Goal: Information Seeking & Learning: Learn about a topic

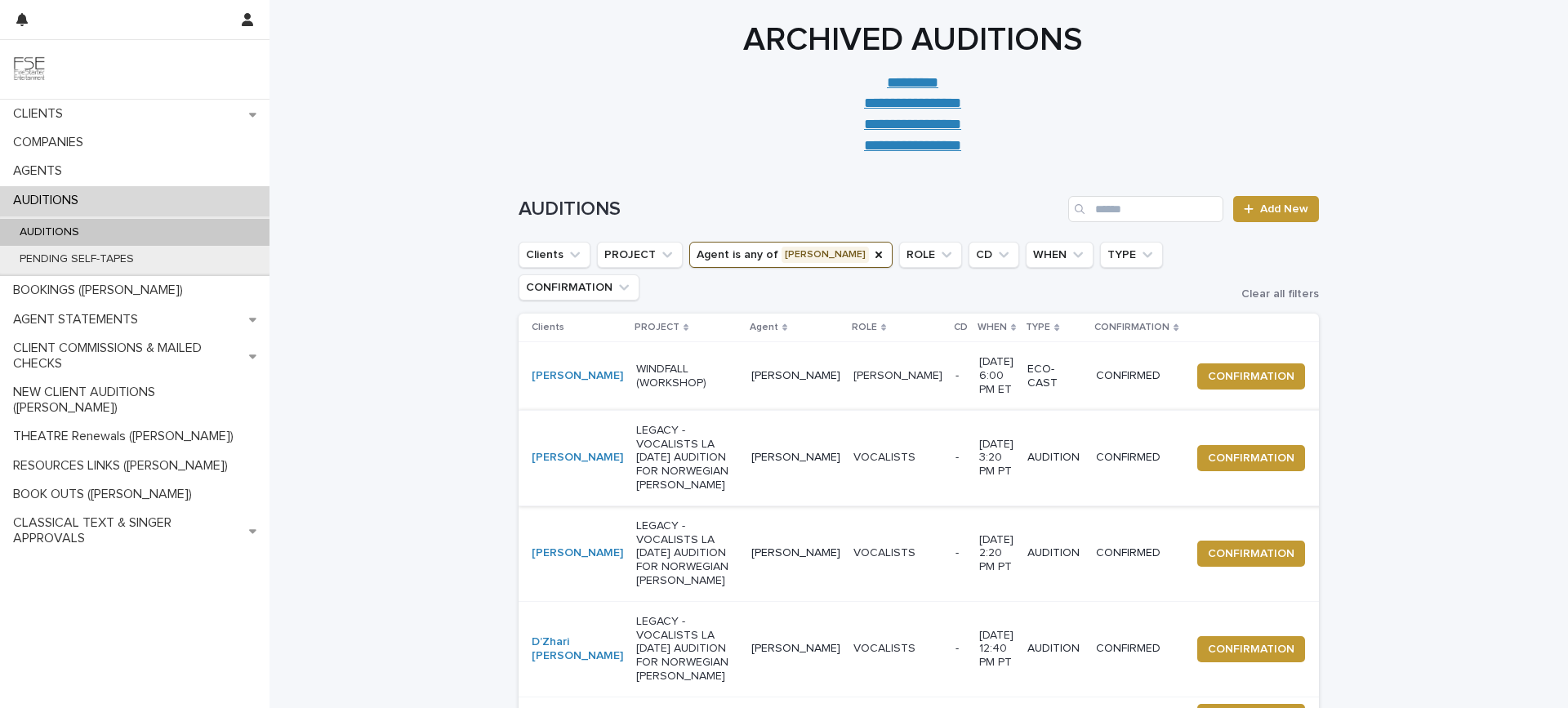
scroll to position [108, 0]
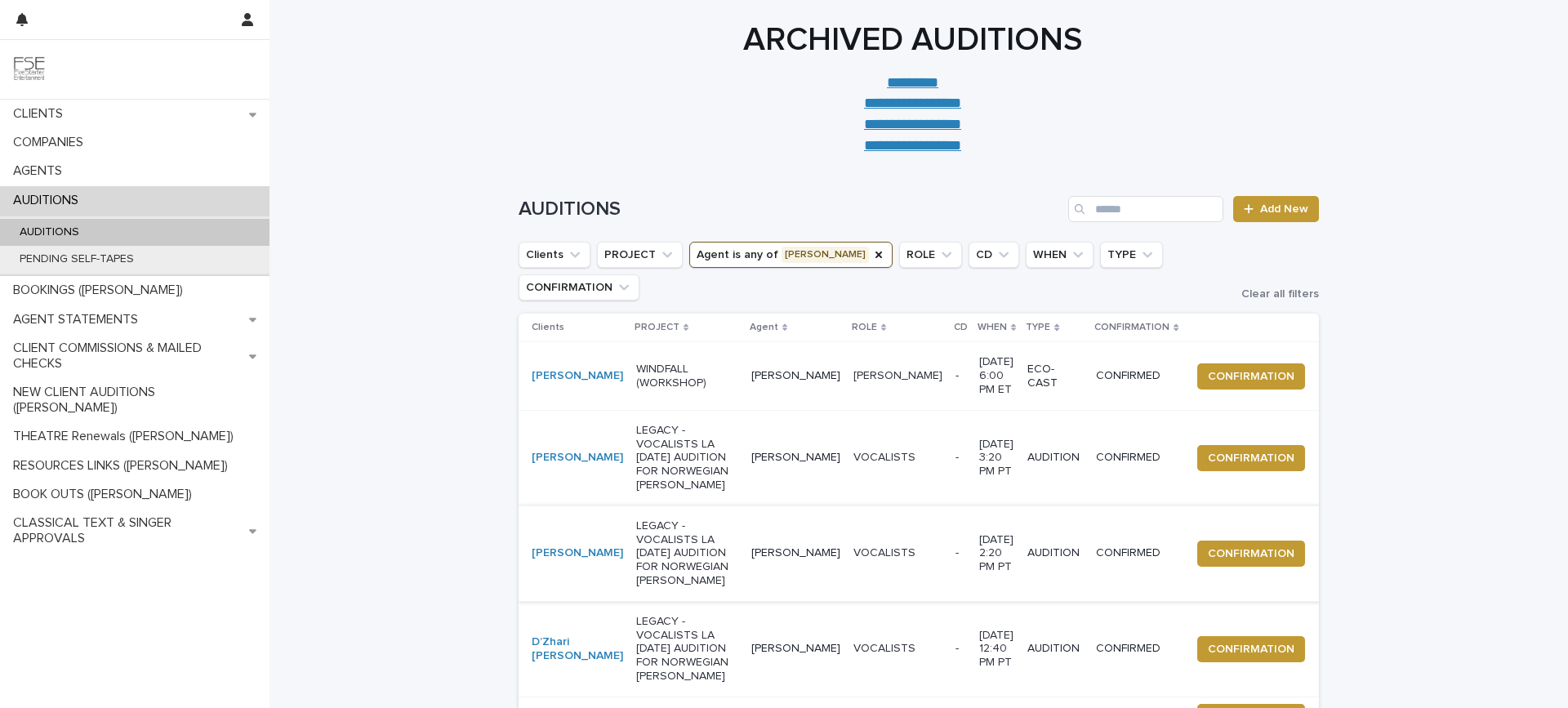
scroll to position [108, 0]
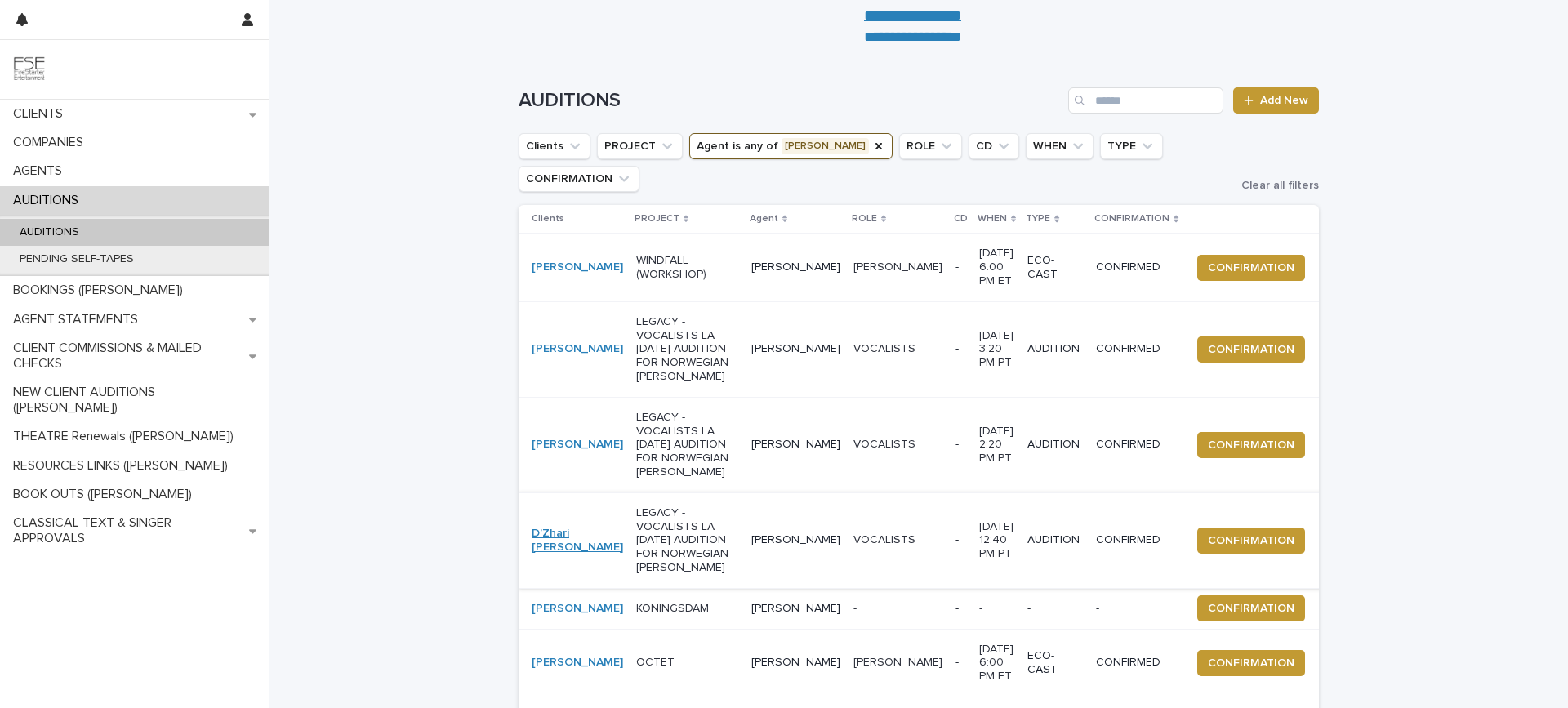
click at [567, 543] on link "D’Zhari [PERSON_NAME]" at bounding box center [577, 540] width 91 height 27
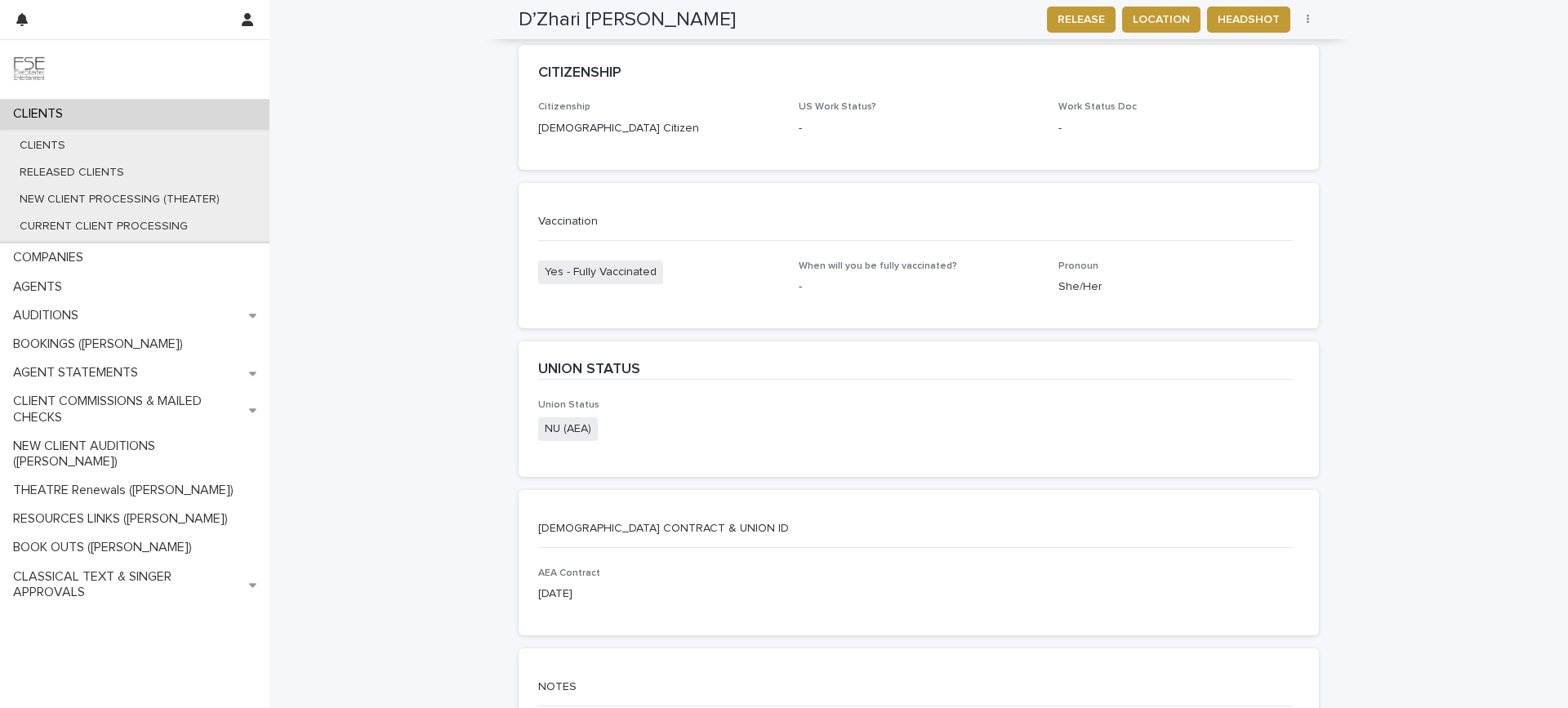
scroll to position [2833, 0]
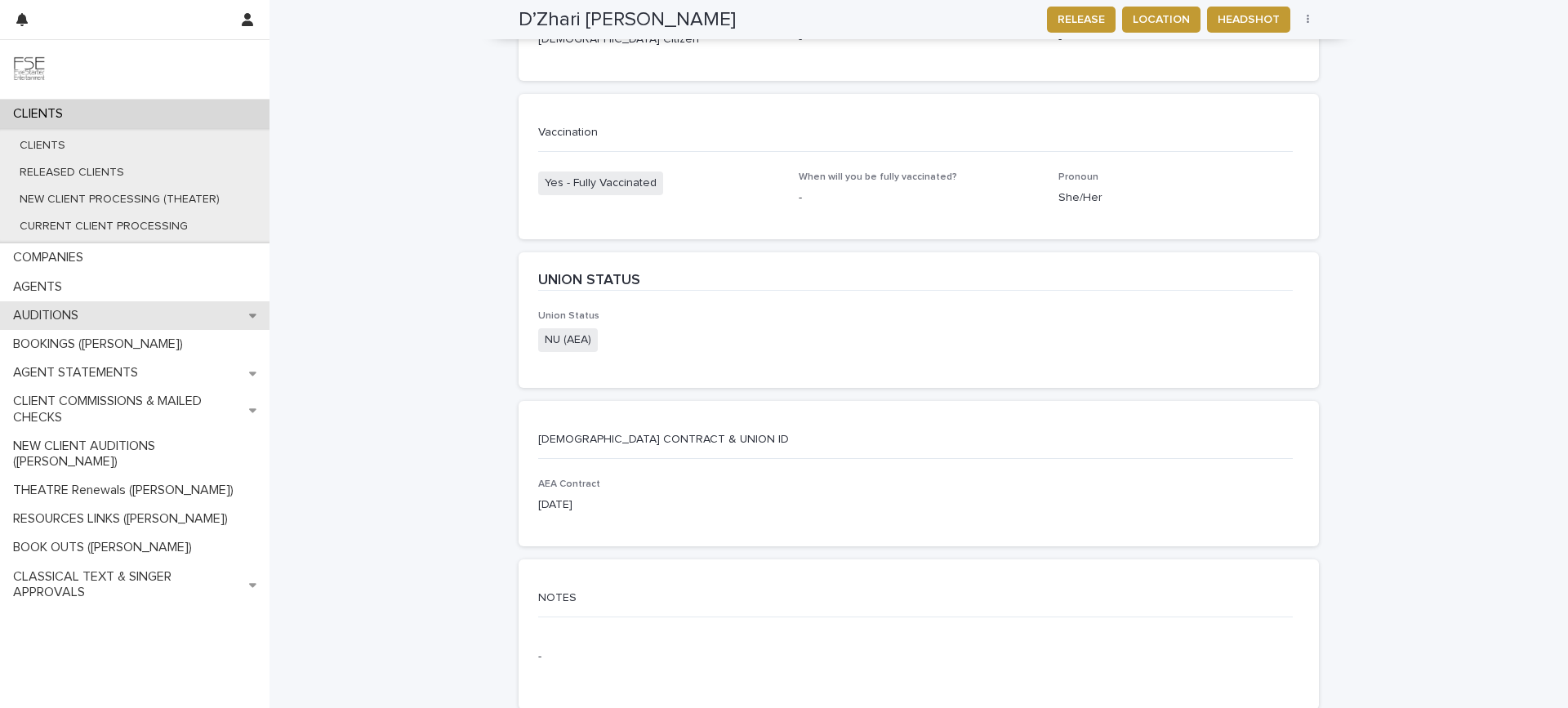
click at [98, 305] on div "AUDITIONS" at bounding box center [135, 316] width 270 height 28
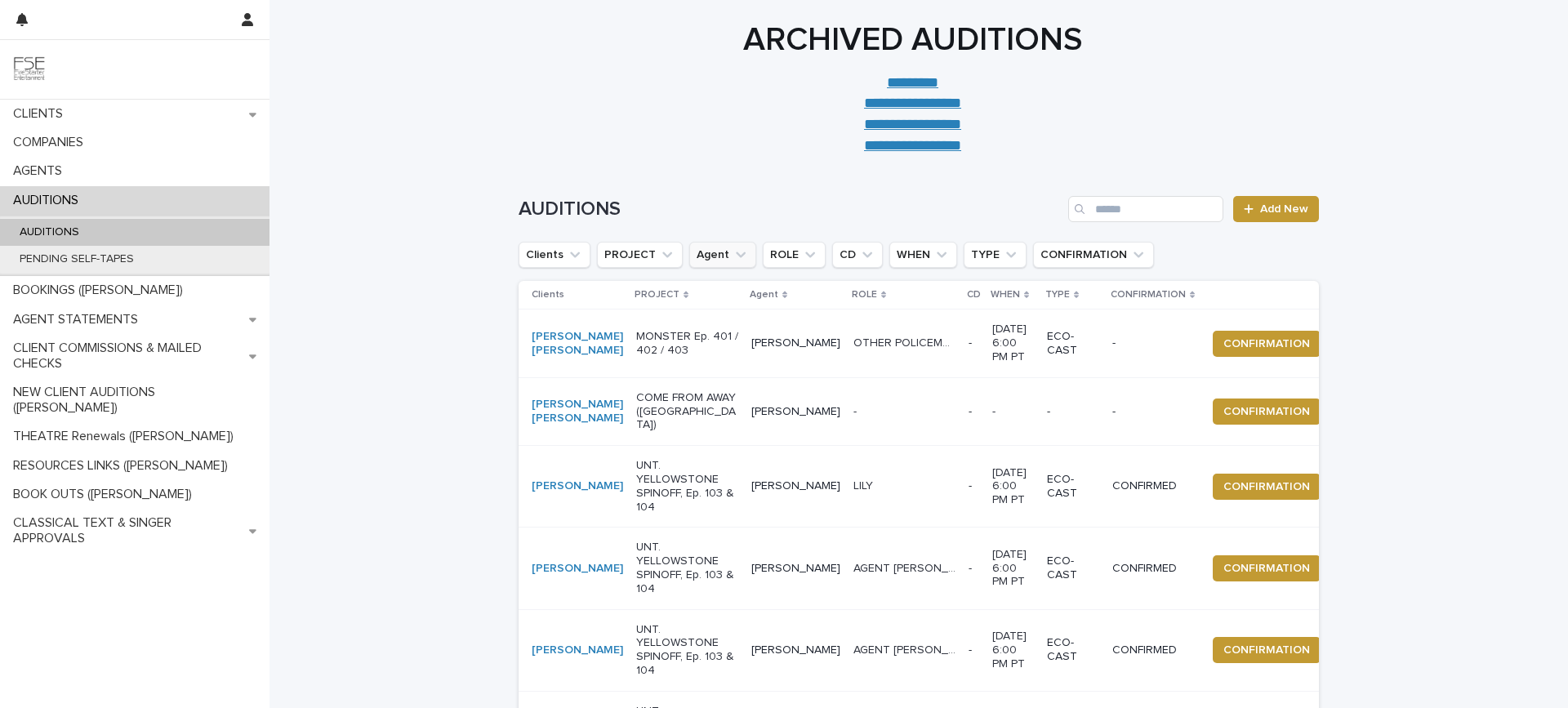
click at [732, 249] on icon "Agent" at bounding box center [740, 255] width 16 height 16
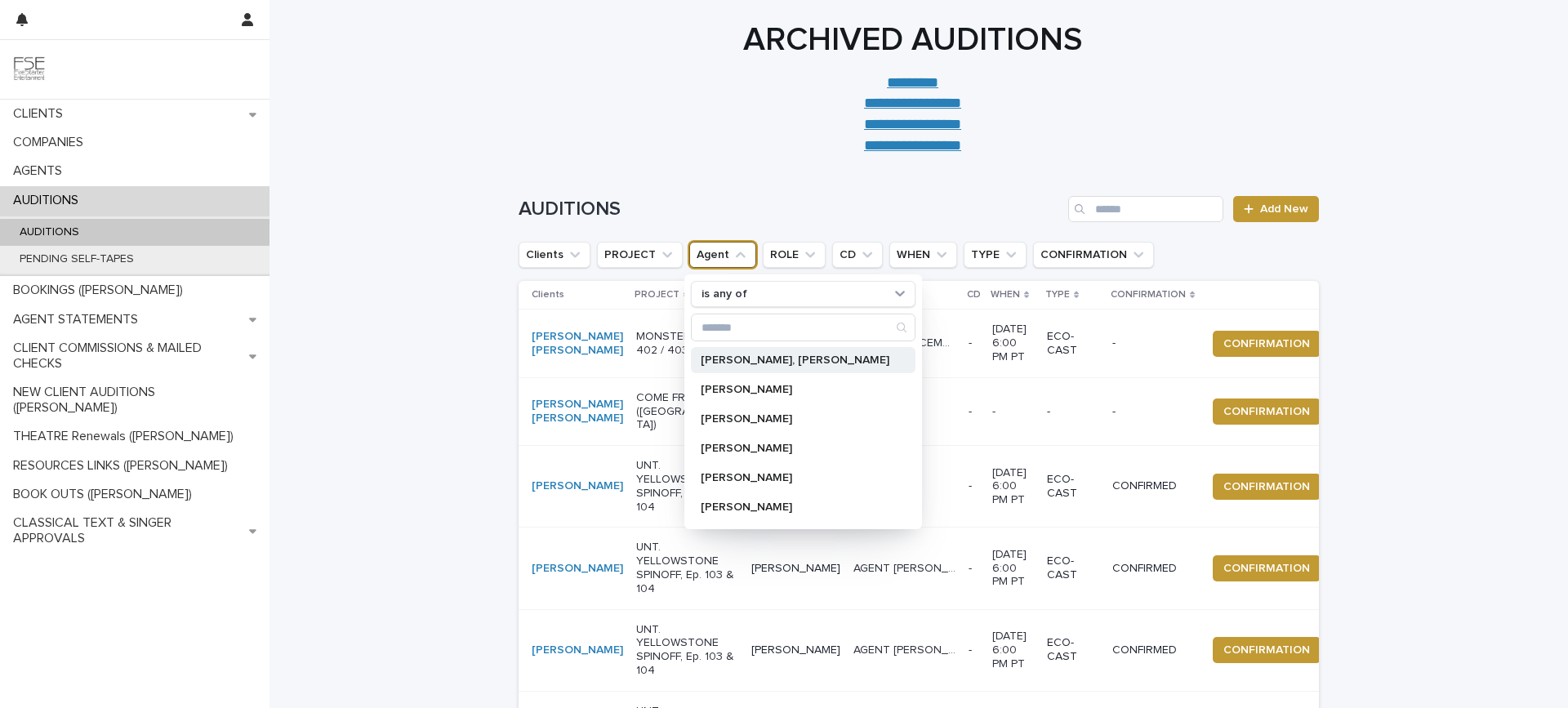
scroll to position [436, 0]
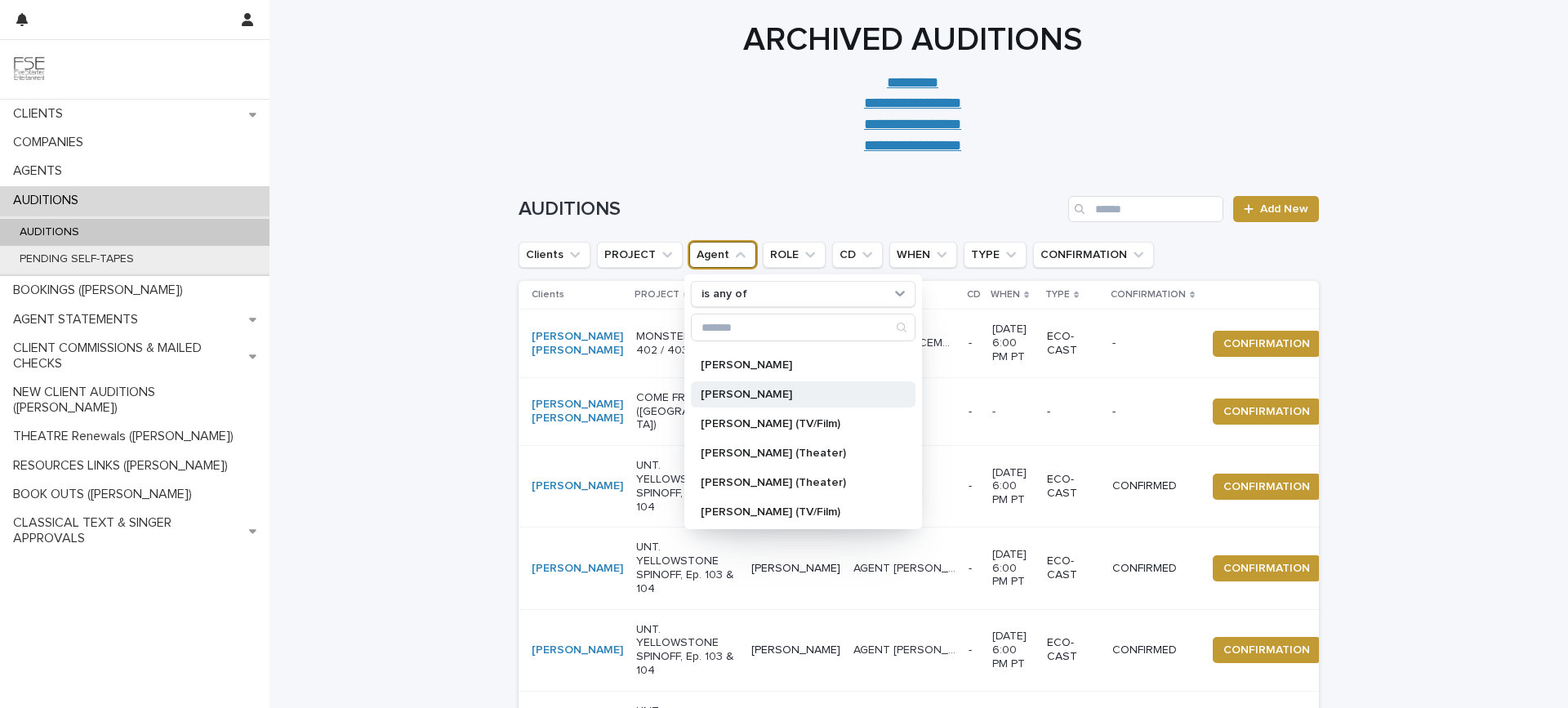
click at [795, 388] on div "[PERSON_NAME]" at bounding box center [803, 395] width 224 height 26
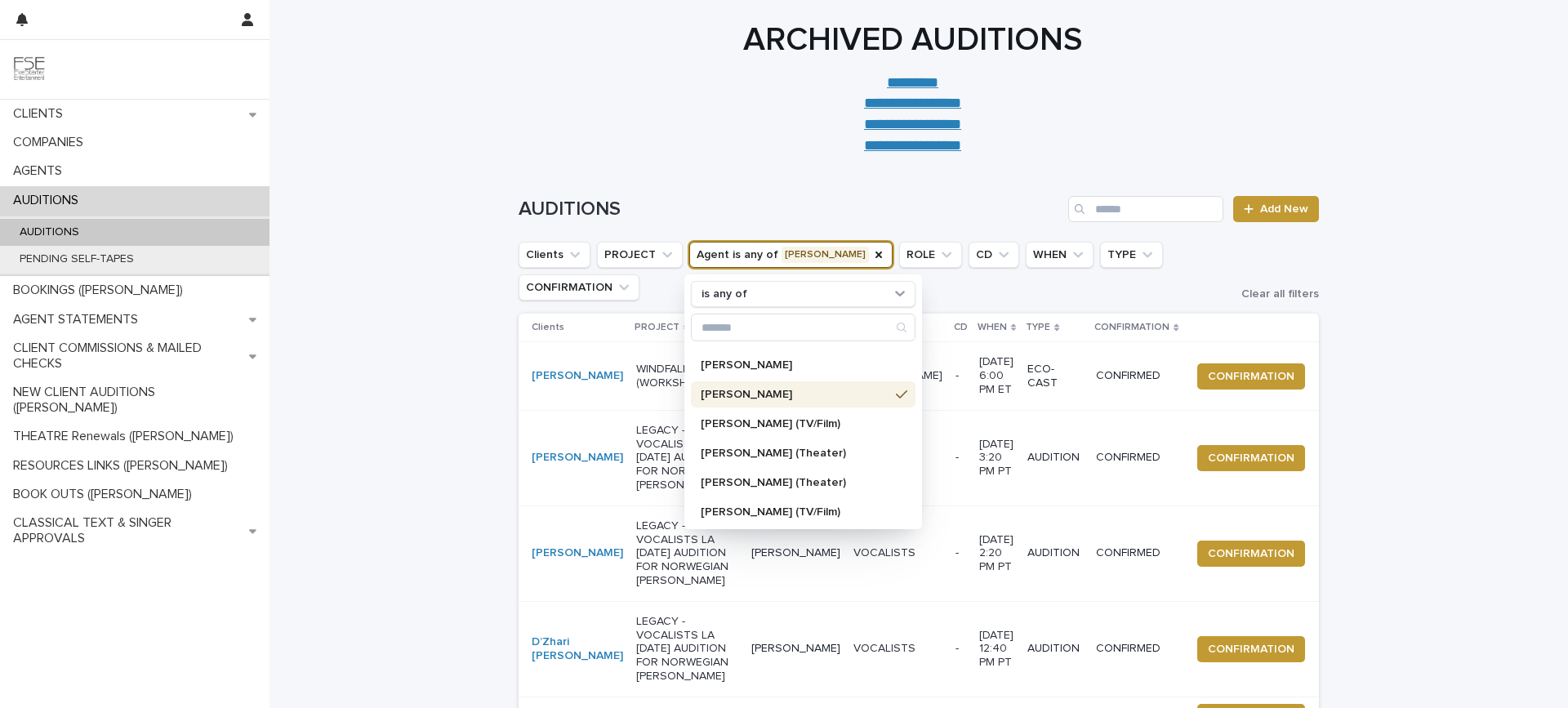
click at [674, 116] on p "**********" at bounding box center [912, 124] width 653 height 22
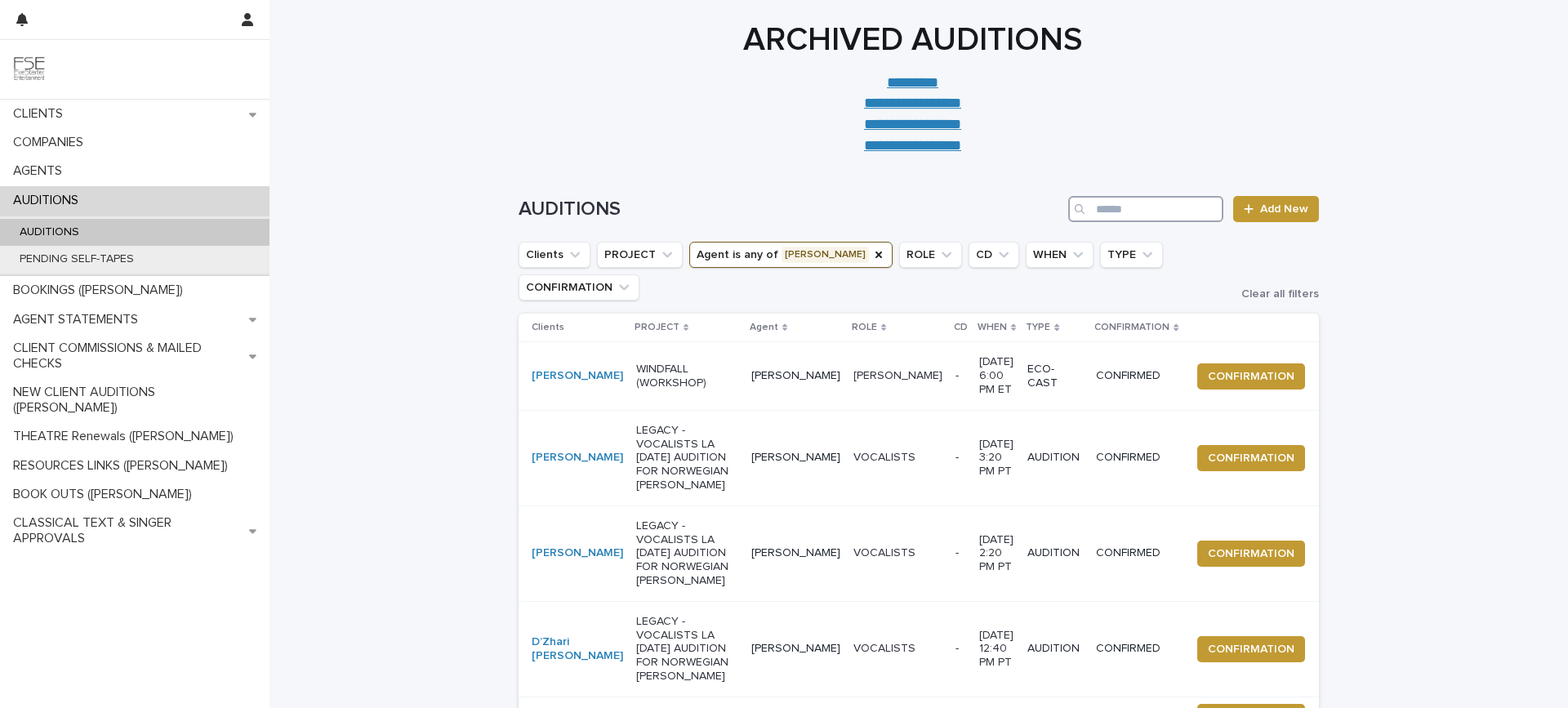
click at [1100, 213] on input "Search" at bounding box center [1146, 209] width 155 height 26
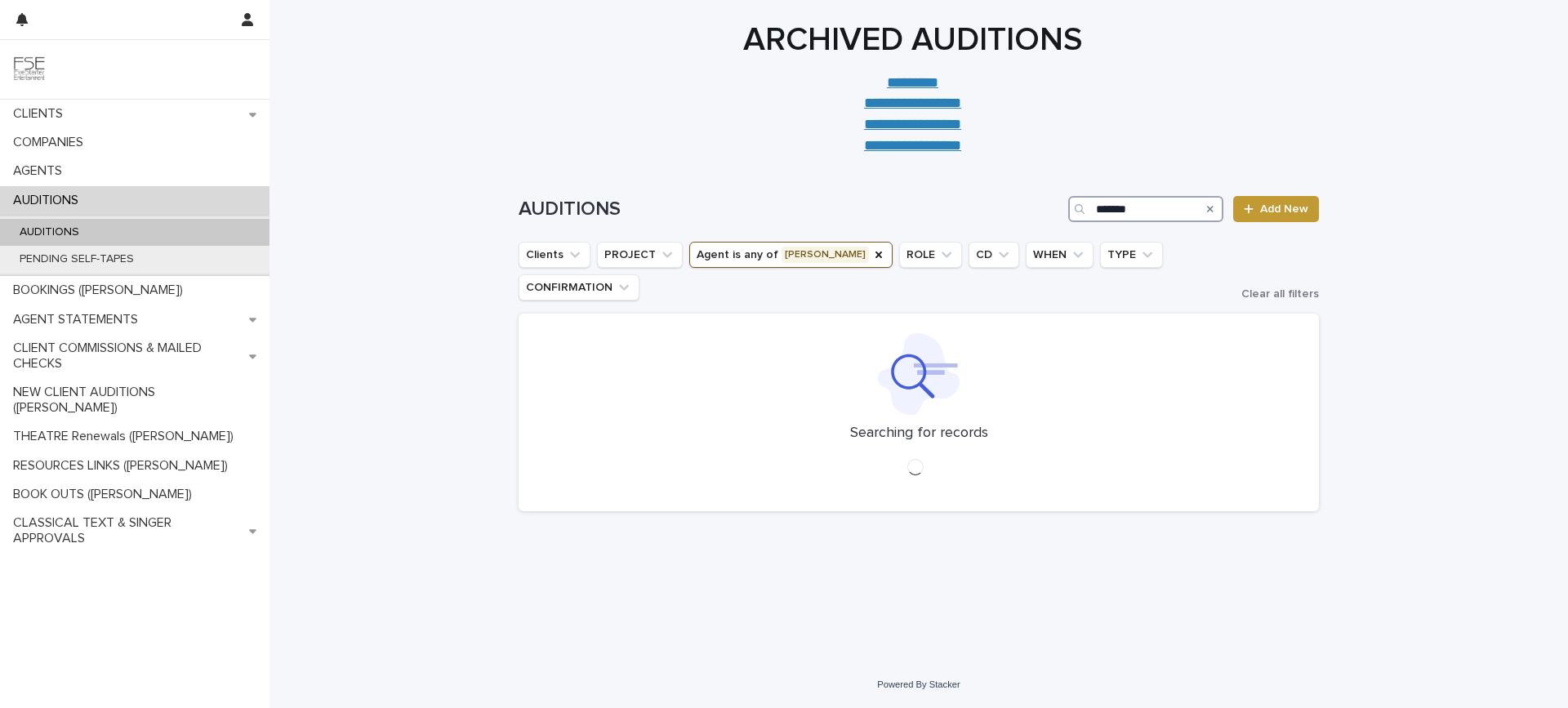
type input "*******"
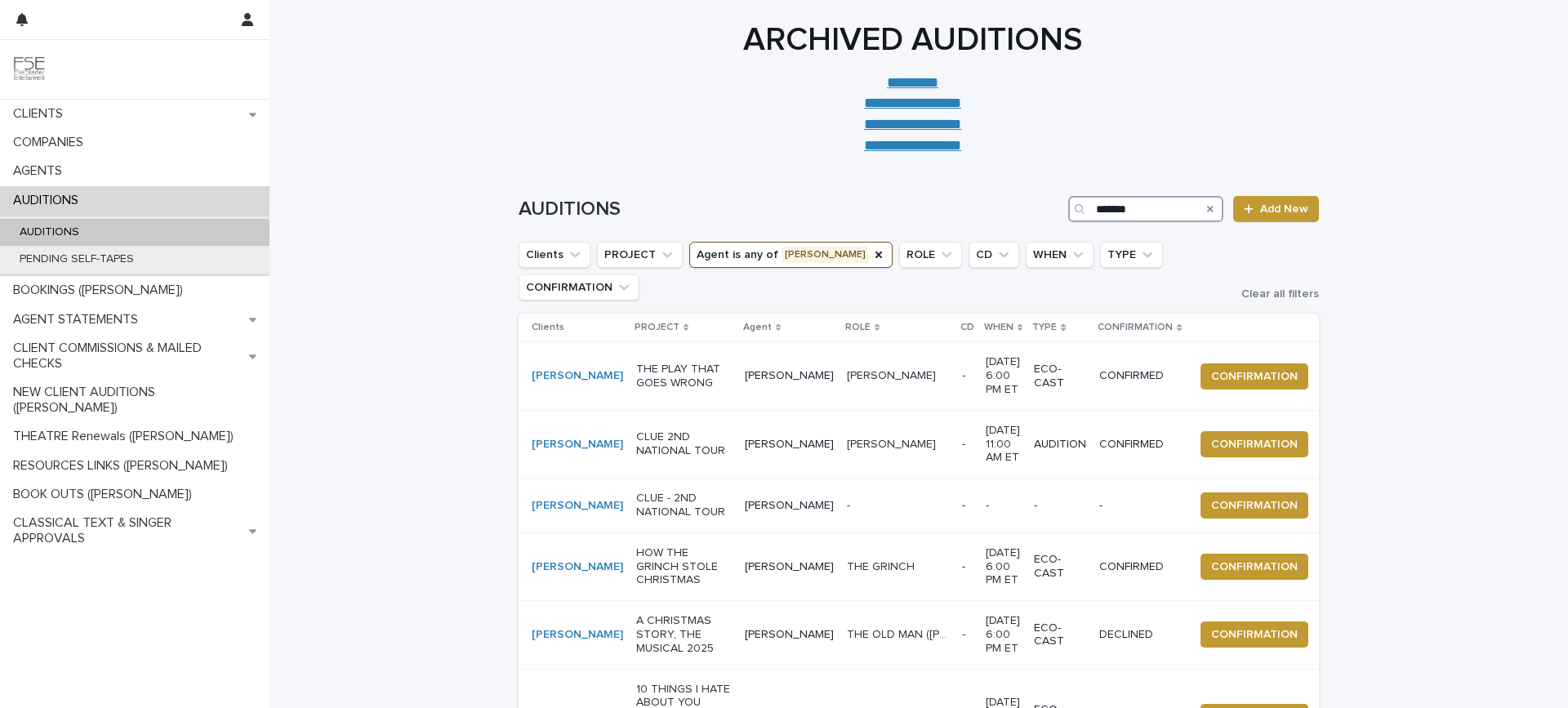
drag, startPoint x: 1136, startPoint y: 210, endPoint x: 1023, endPoint y: 227, distance: 114.3
click at [1022, 223] on div "AUDITIONS ******* Add New" at bounding box center [918, 202] width 800 height 78
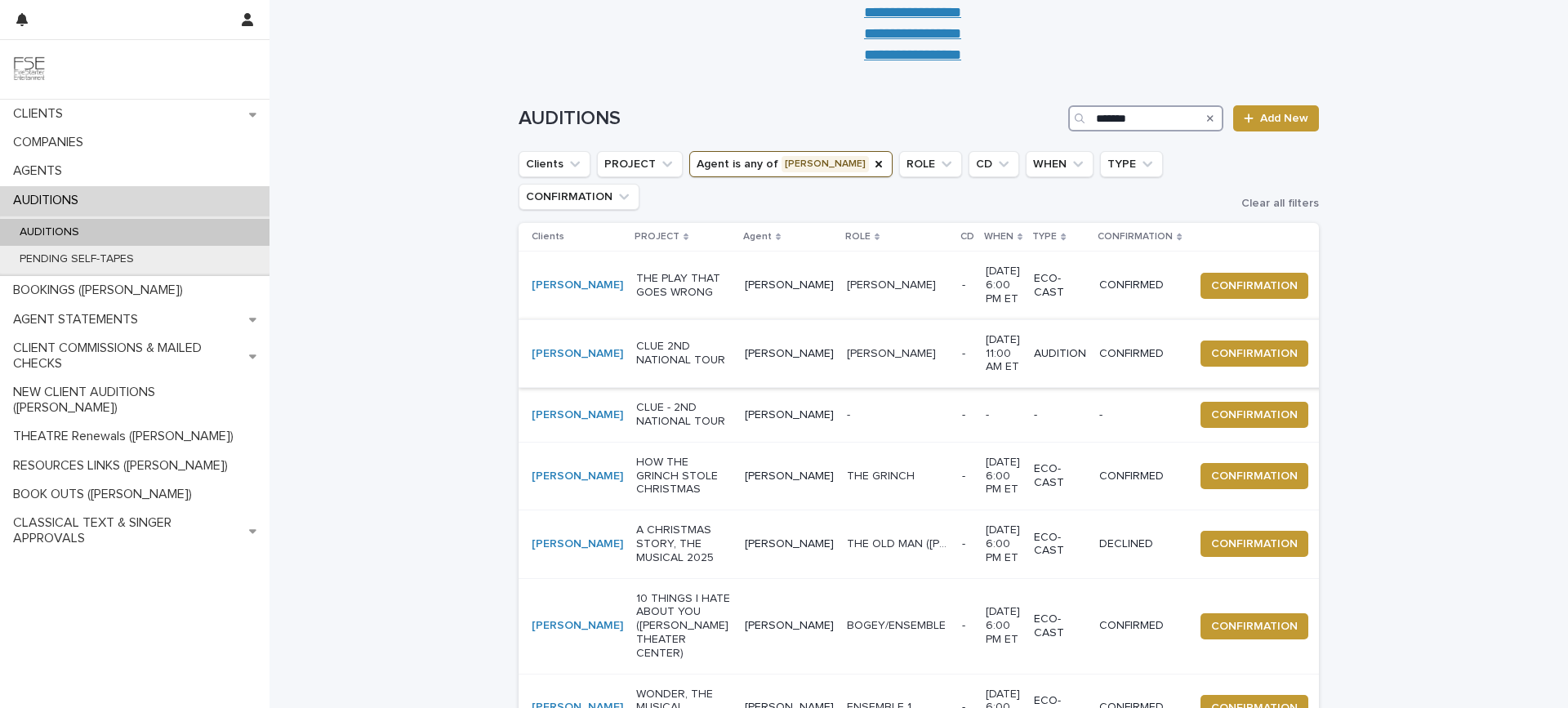
scroll to position [108, 0]
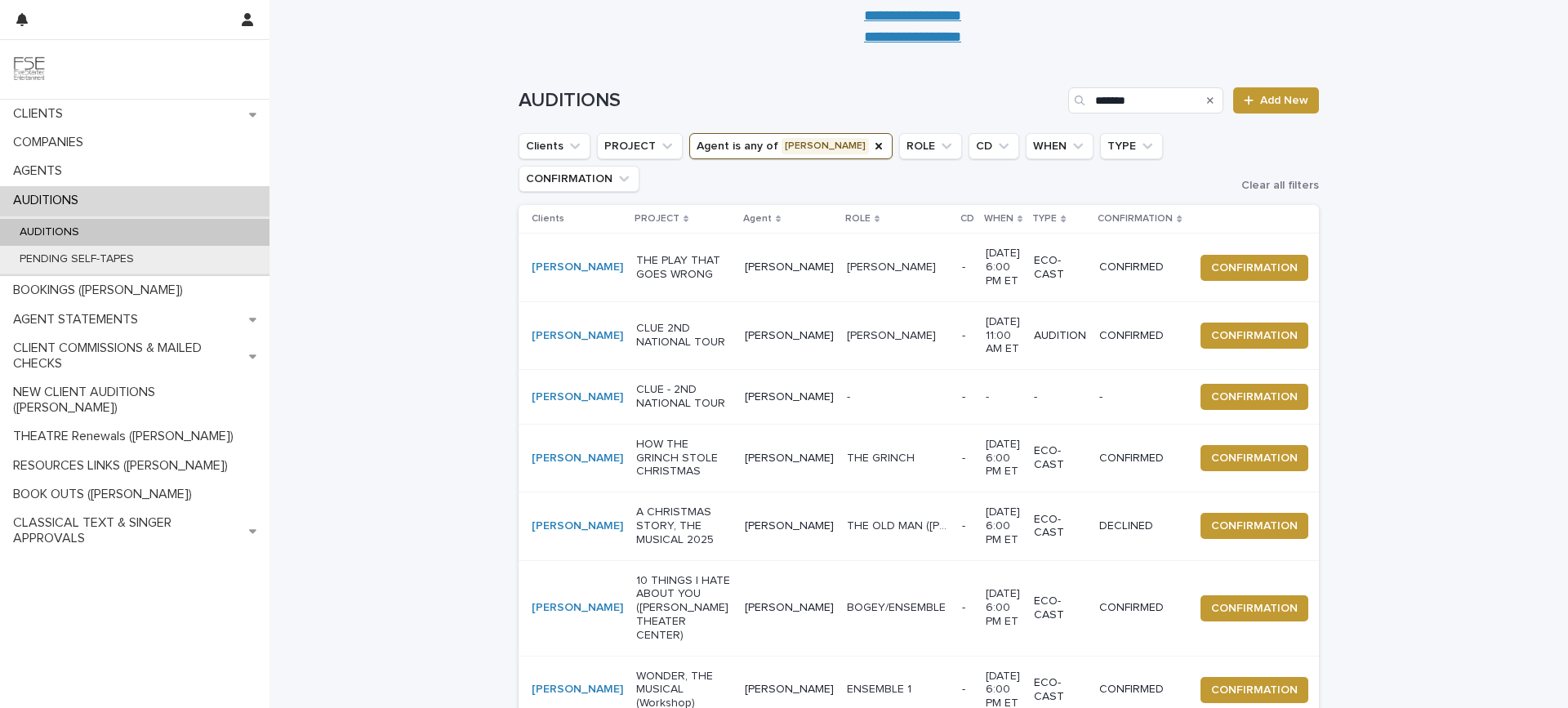
click at [702, 302] on td "CLUE 2ND NATIONAL TOUR" at bounding box center [683, 336] width 108 height 68
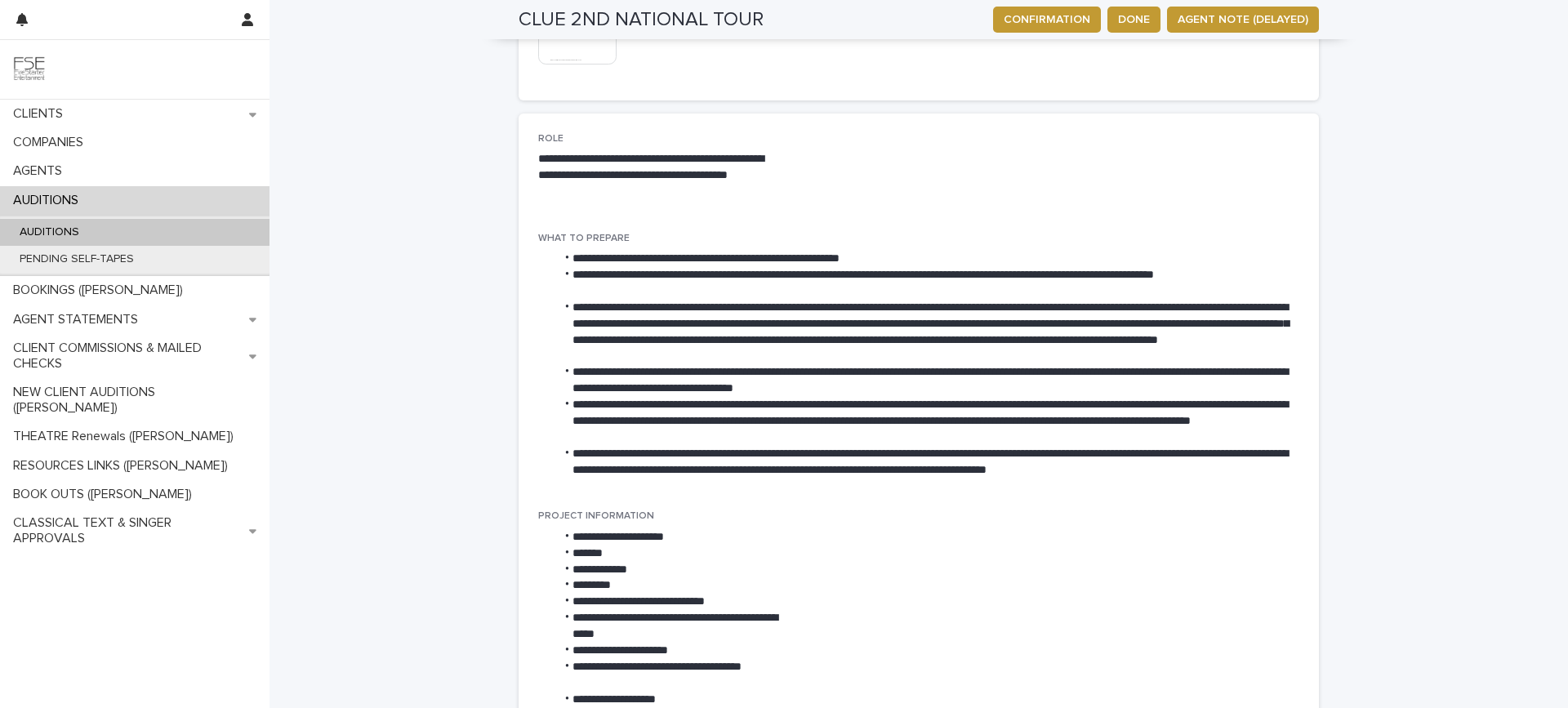
scroll to position [653, 0]
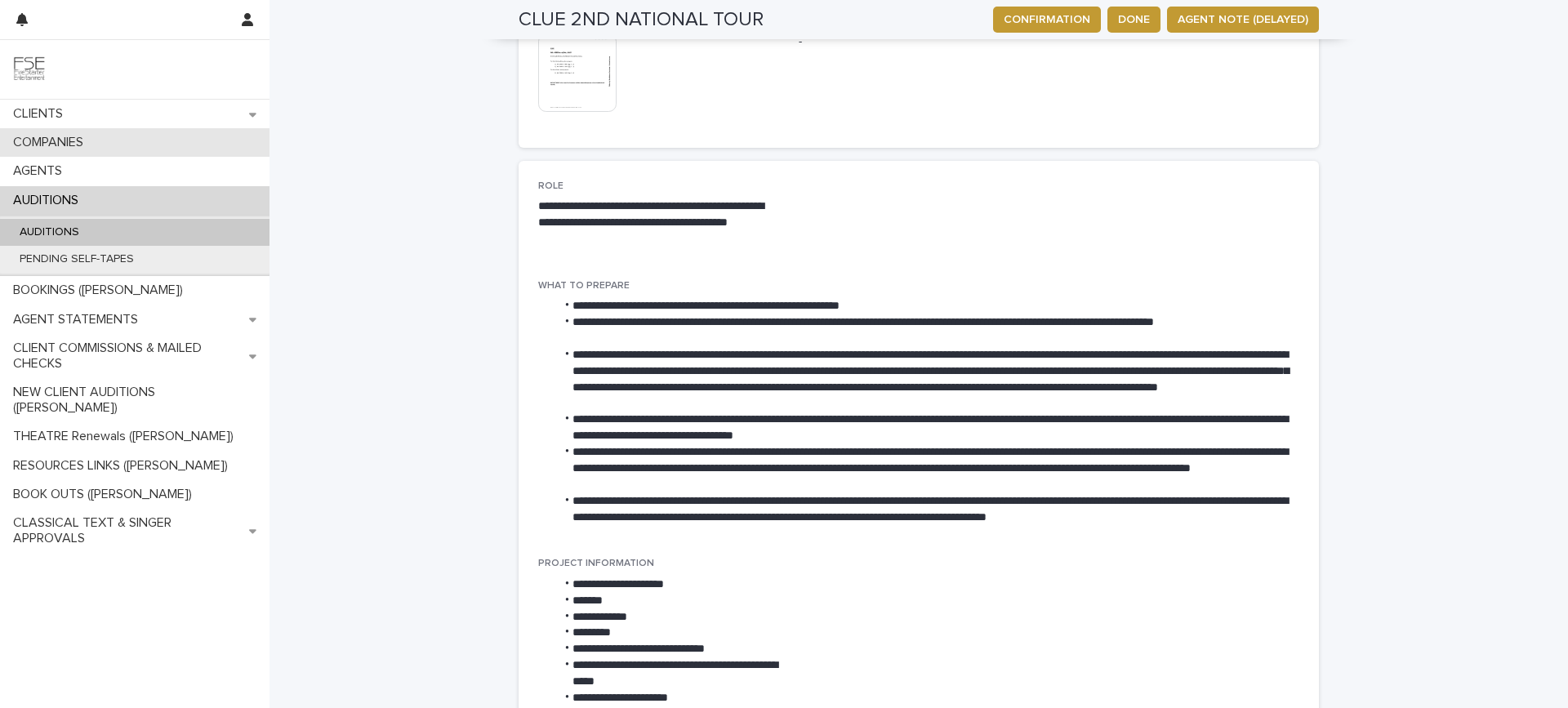
click at [125, 147] on div "COMPANIES" at bounding box center [135, 142] width 270 height 28
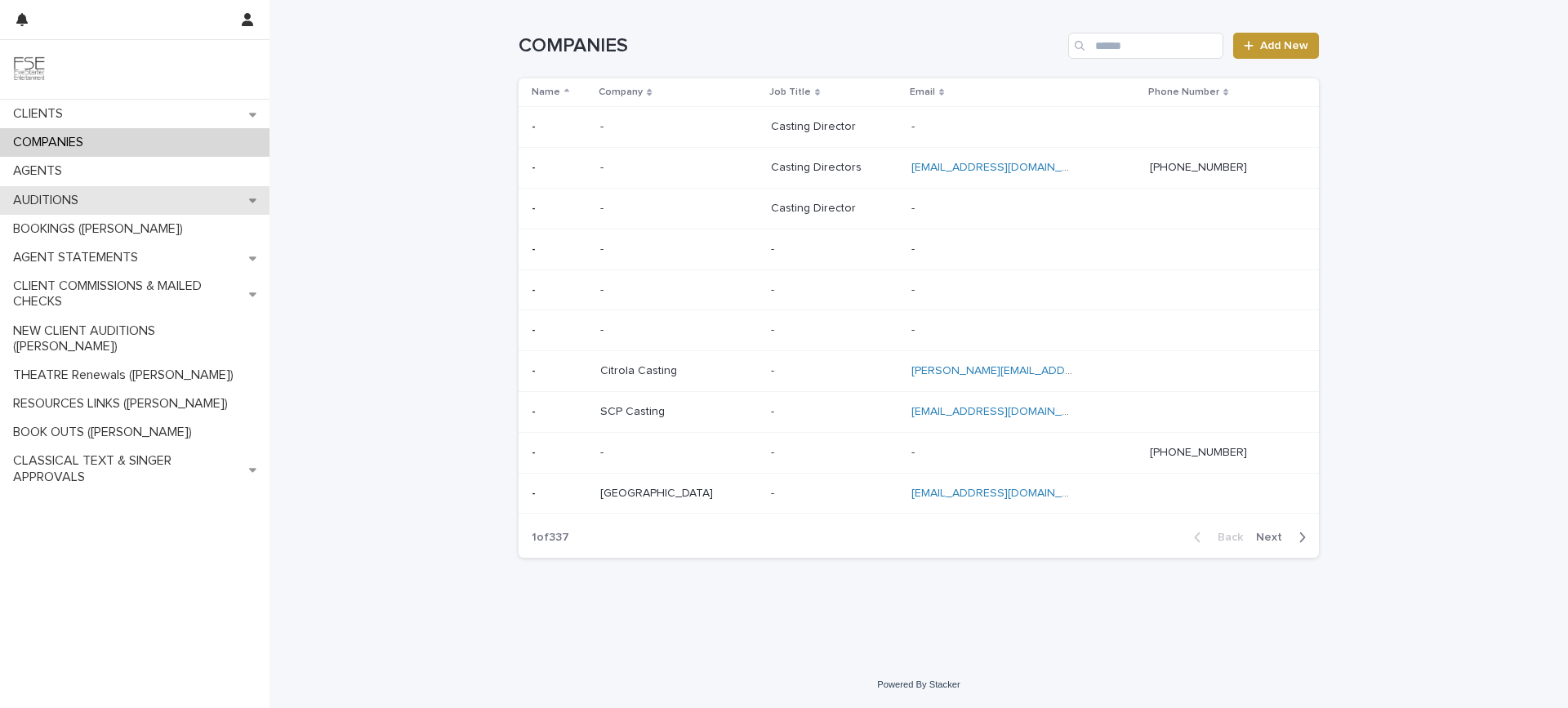
click at [96, 193] on div "AUDITIONS" at bounding box center [135, 201] width 270 height 28
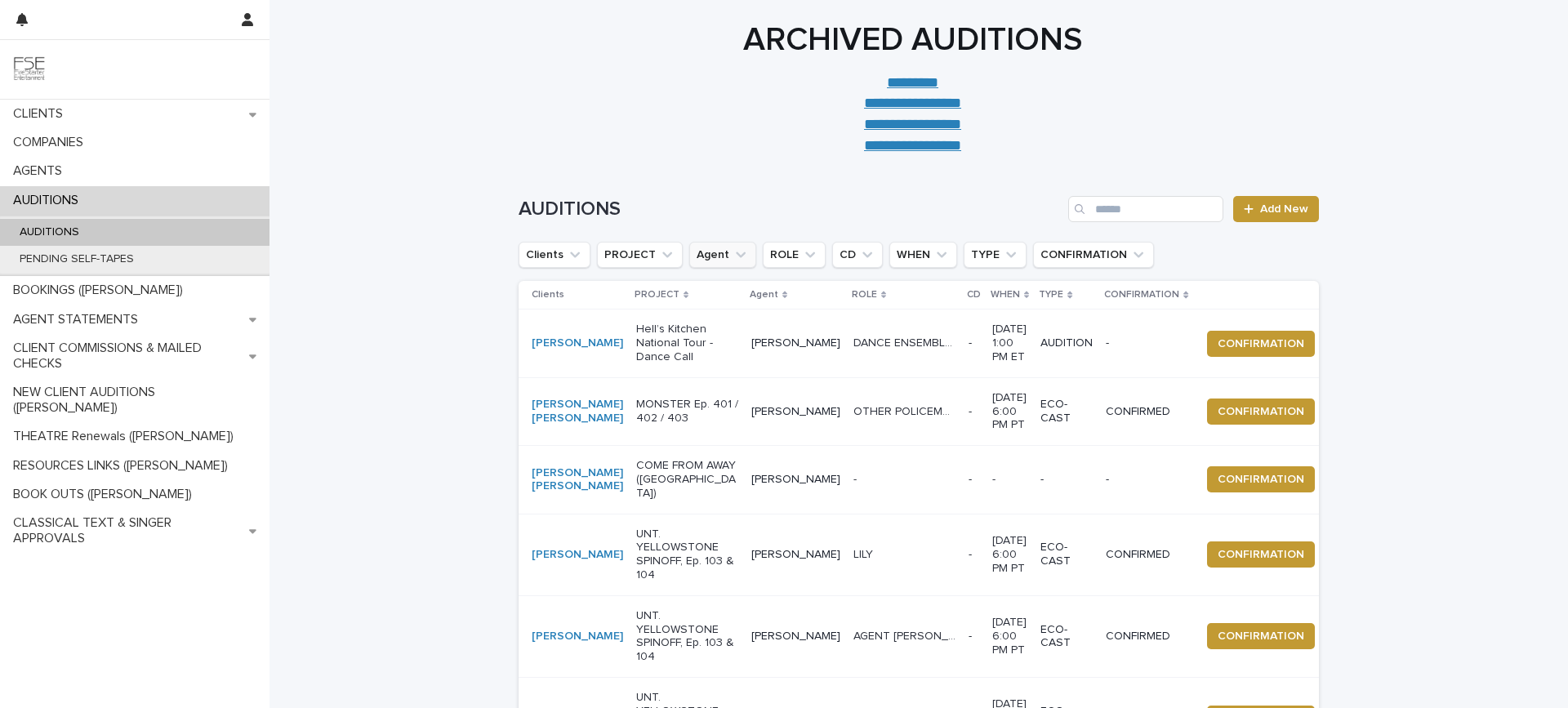
click at [732, 253] on icon "Agent" at bounding box center [740, 255] width 16 height 16
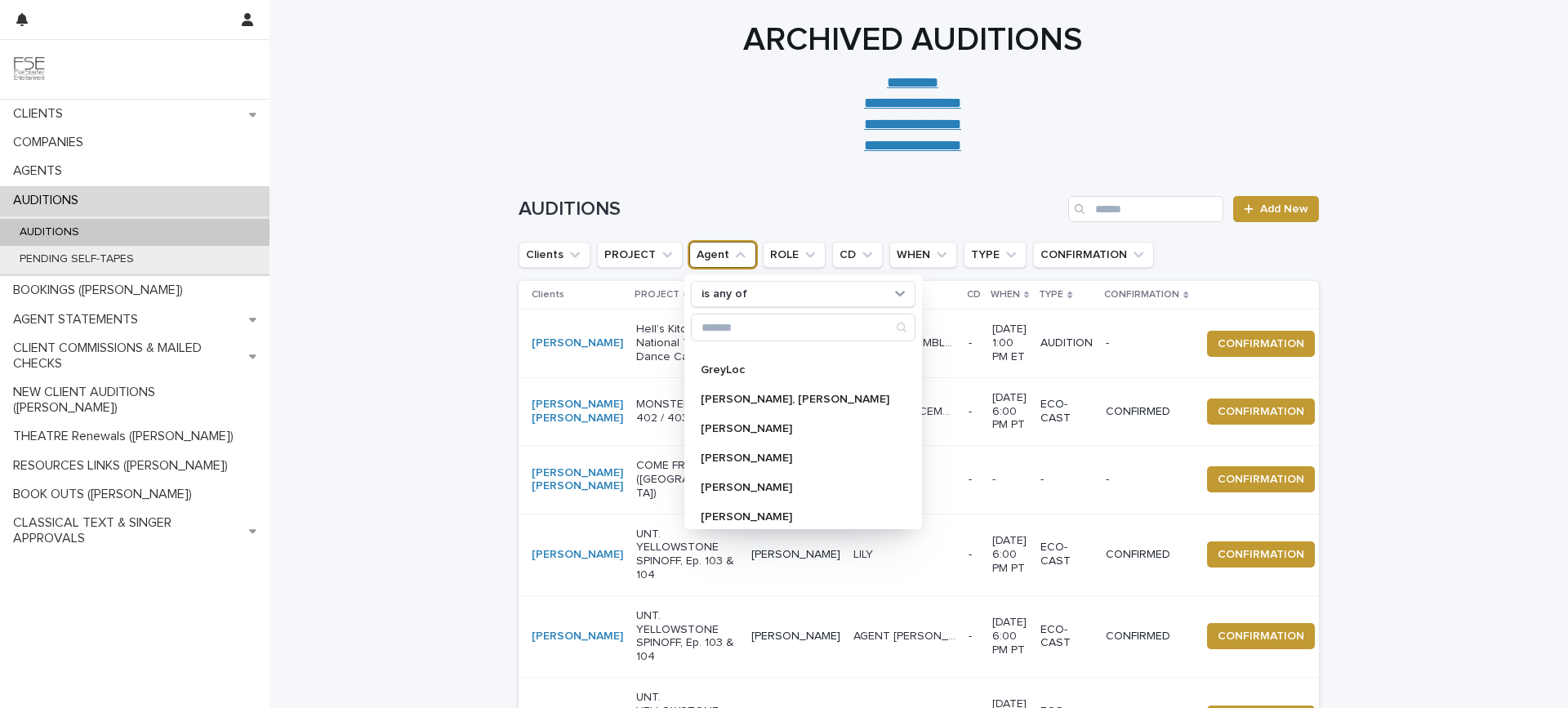
scroll to position [396, 0]
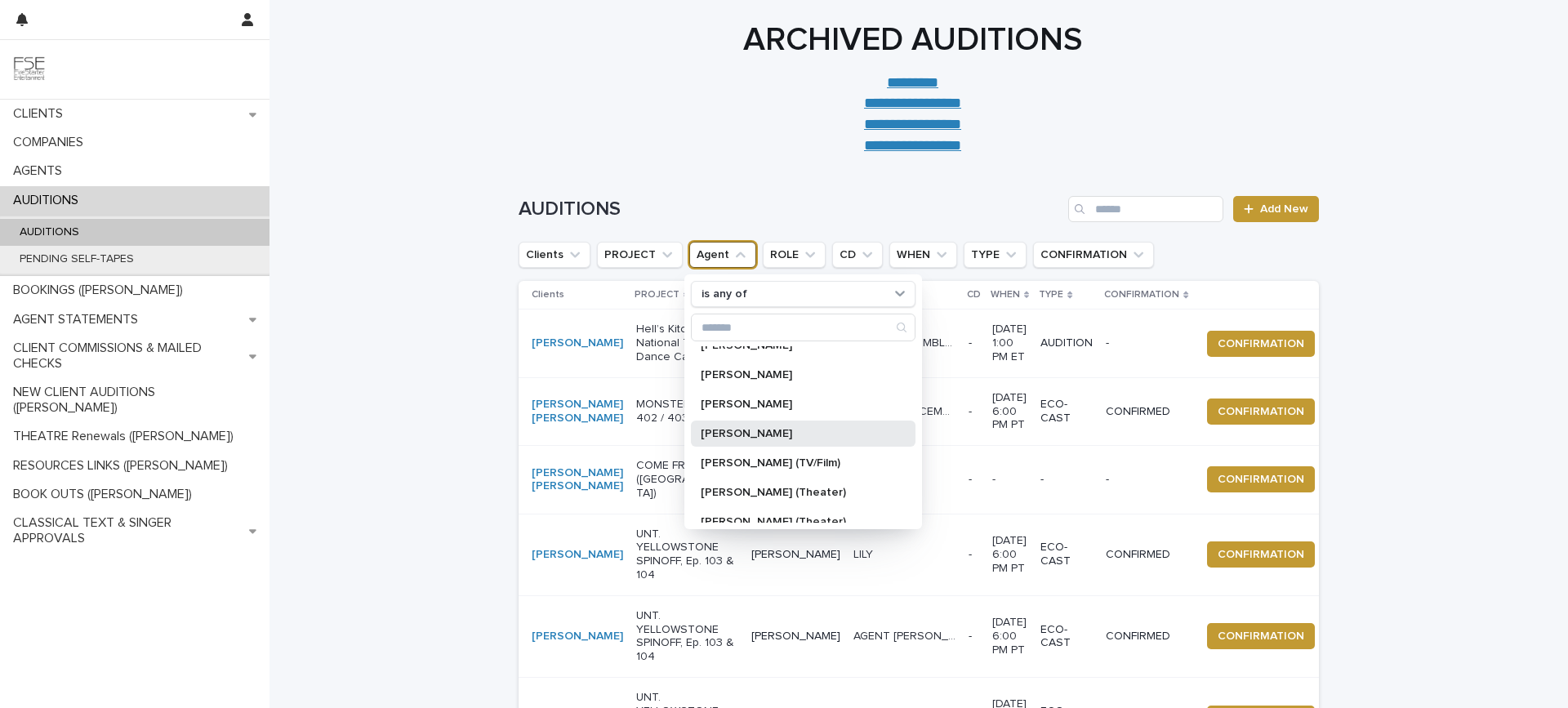
click at [793, 424] on div "[PERSON_NAME]" at bounding box center [803, 434] width 224 height 26
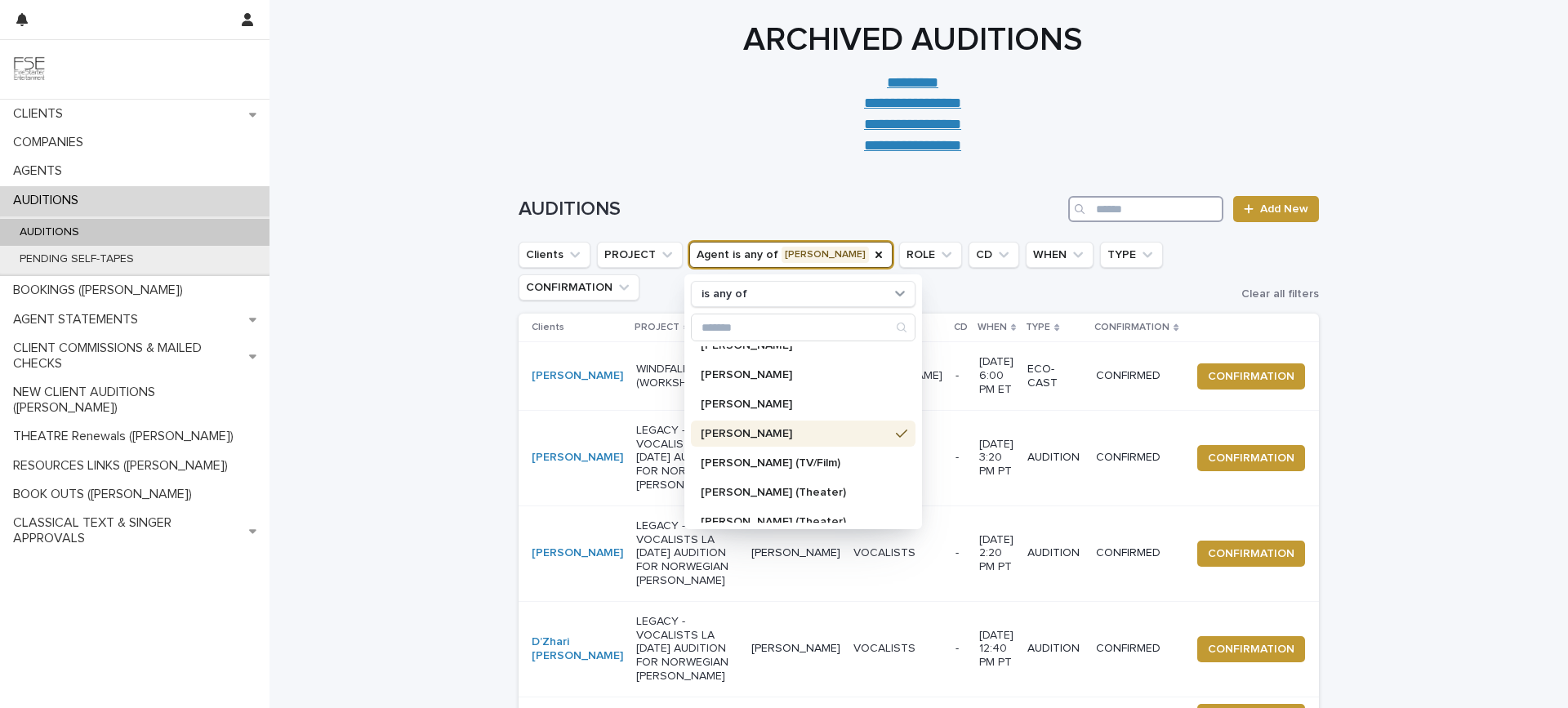
click at [1122, 206] on input "Search" at bounding box center [1146, 209] width 155 height 26
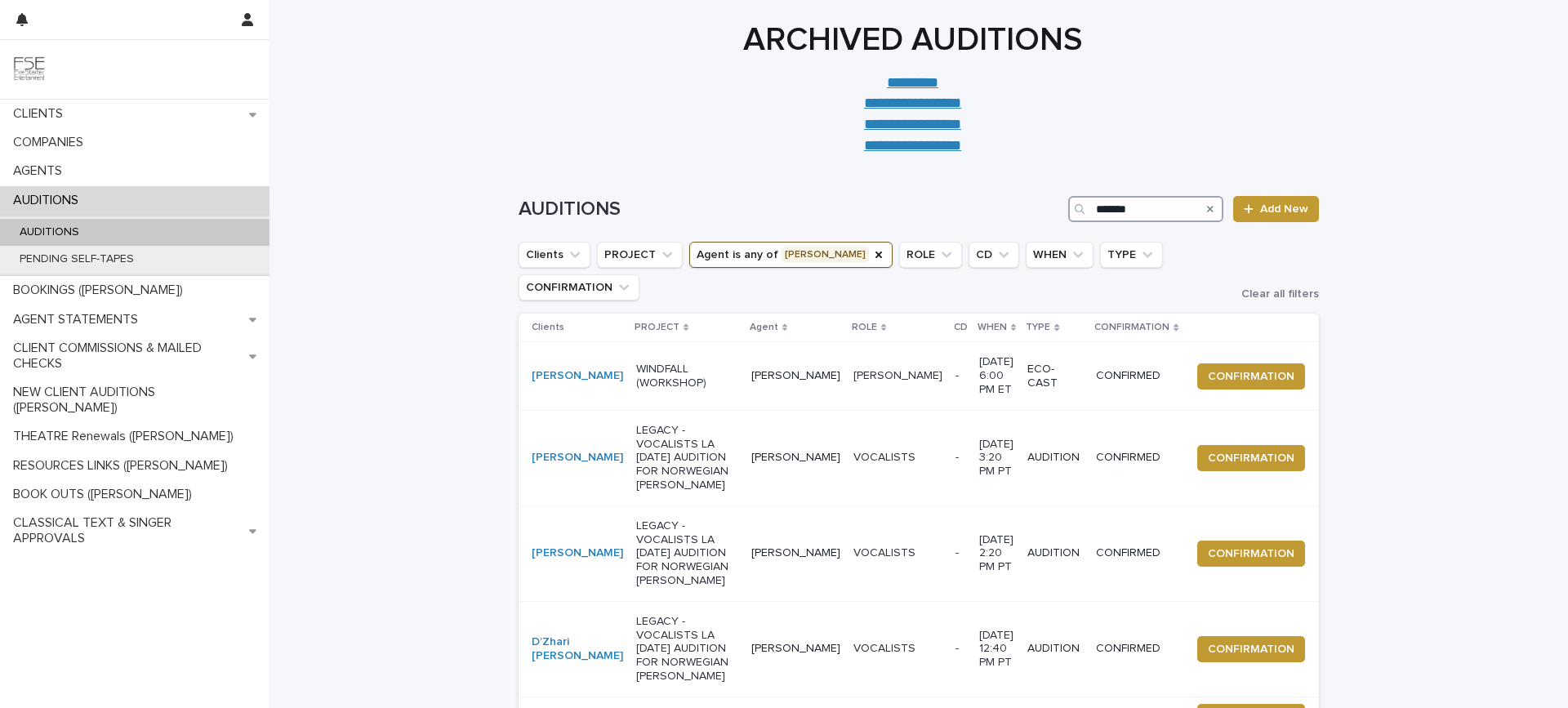
type input "*******"
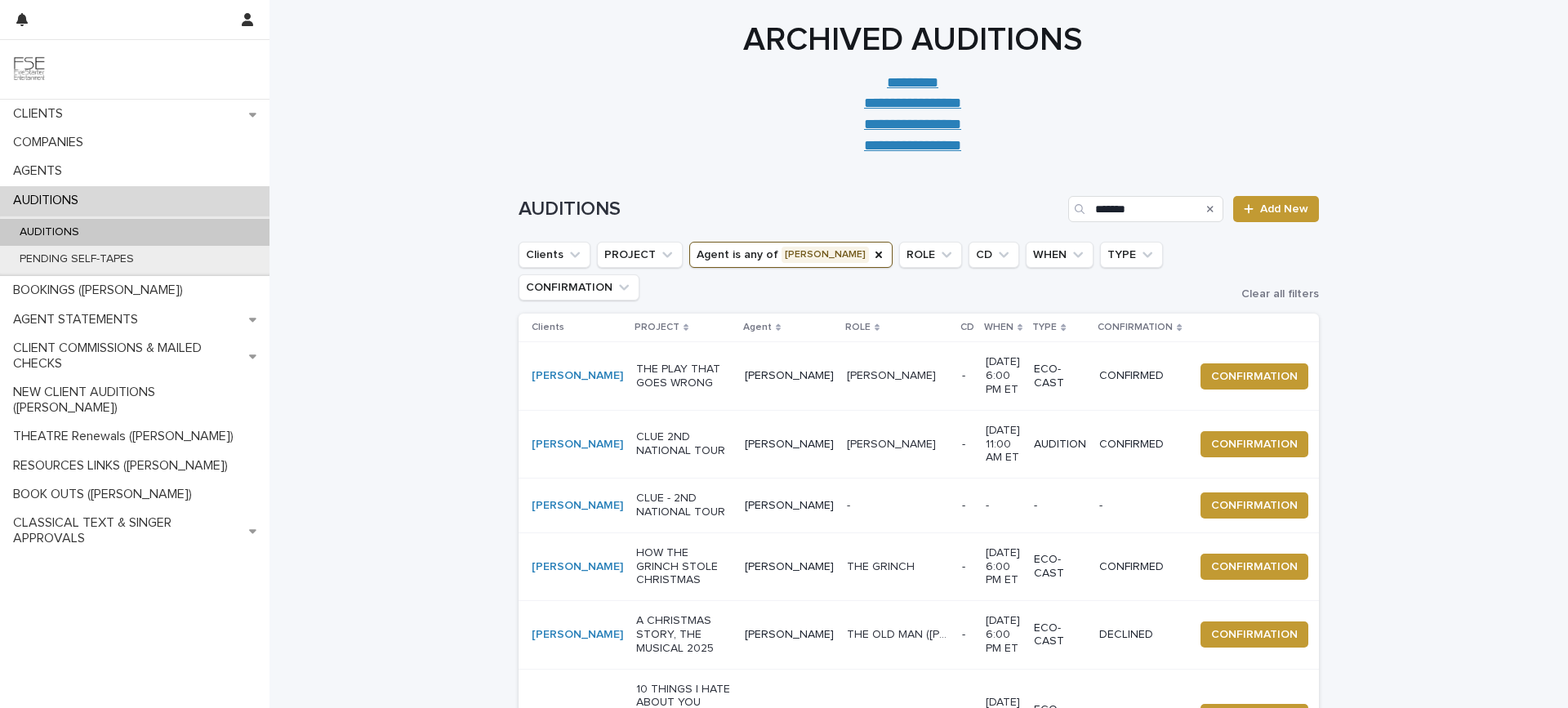
click at [687, 410] on td "CLUE 2ND NATIONAL TOUR" at bounding box center [683, 444] width 108 height 68
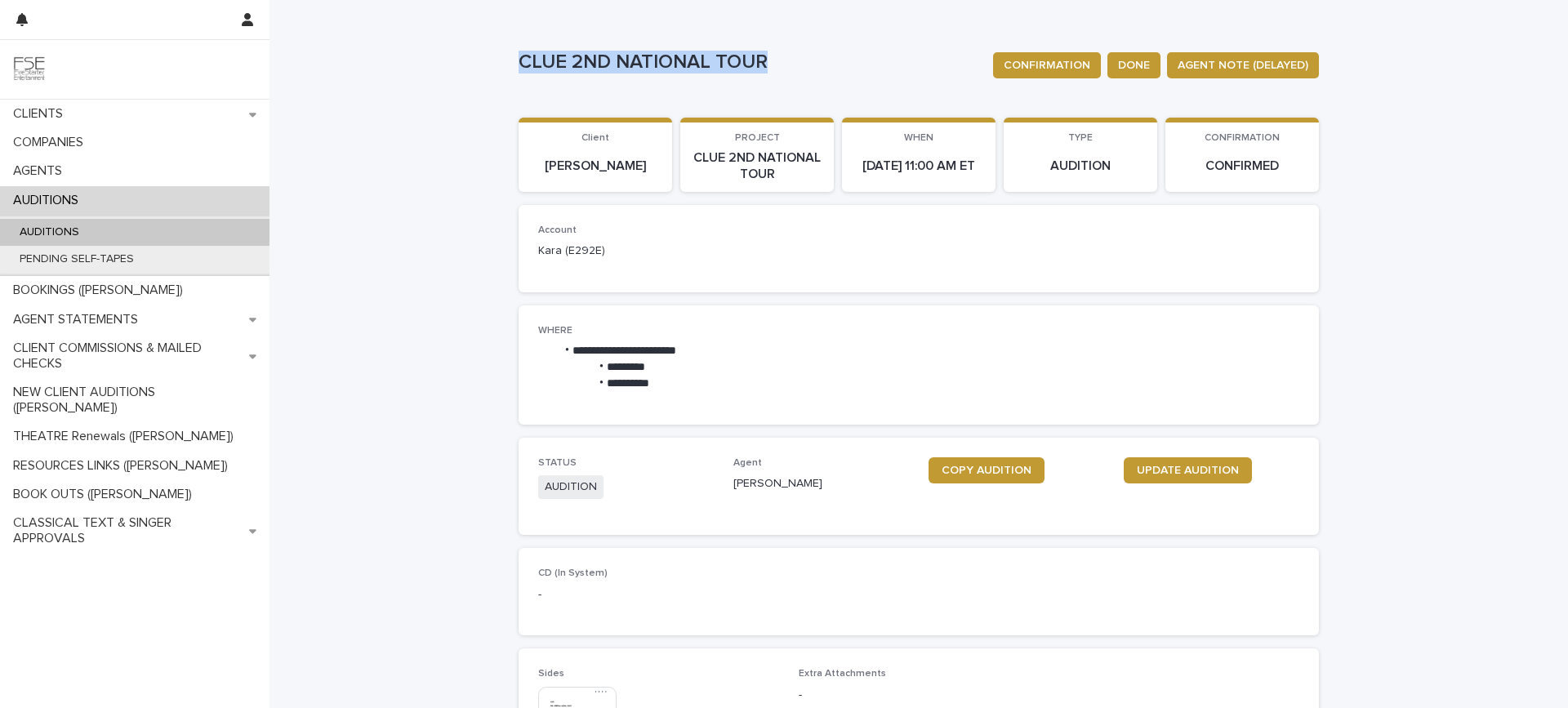
drag, startPoint x: 514, startPoint y: 57, endPoint x: 784, endPoint y: 64, distance: 270.1
click at [785, 64] on p "CLUE 2ND NATIONAL TOUR" at bounding box center [749, 62] width 462 height 24
copy p "CLUE 2ND NATIONAL TOUR"
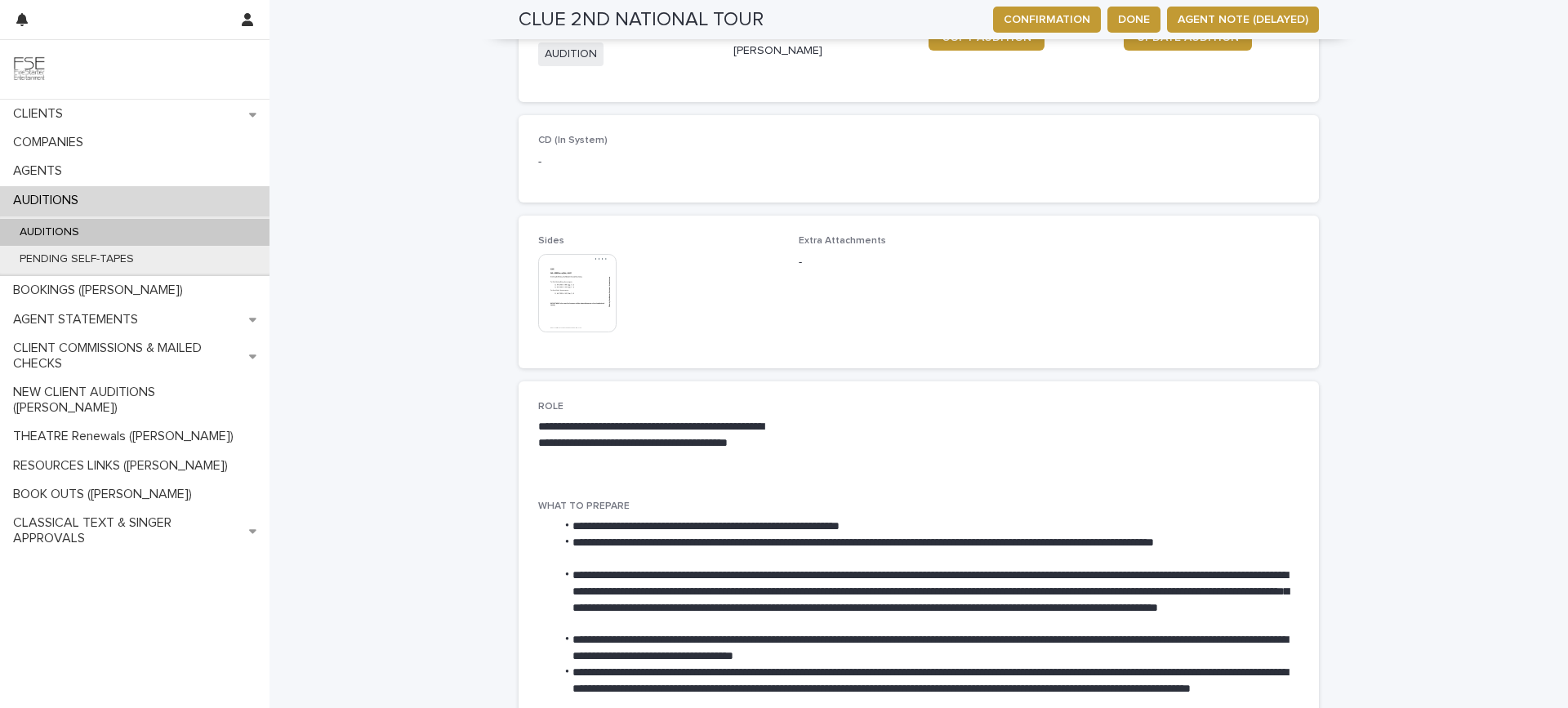
scroll to position [435, 0]
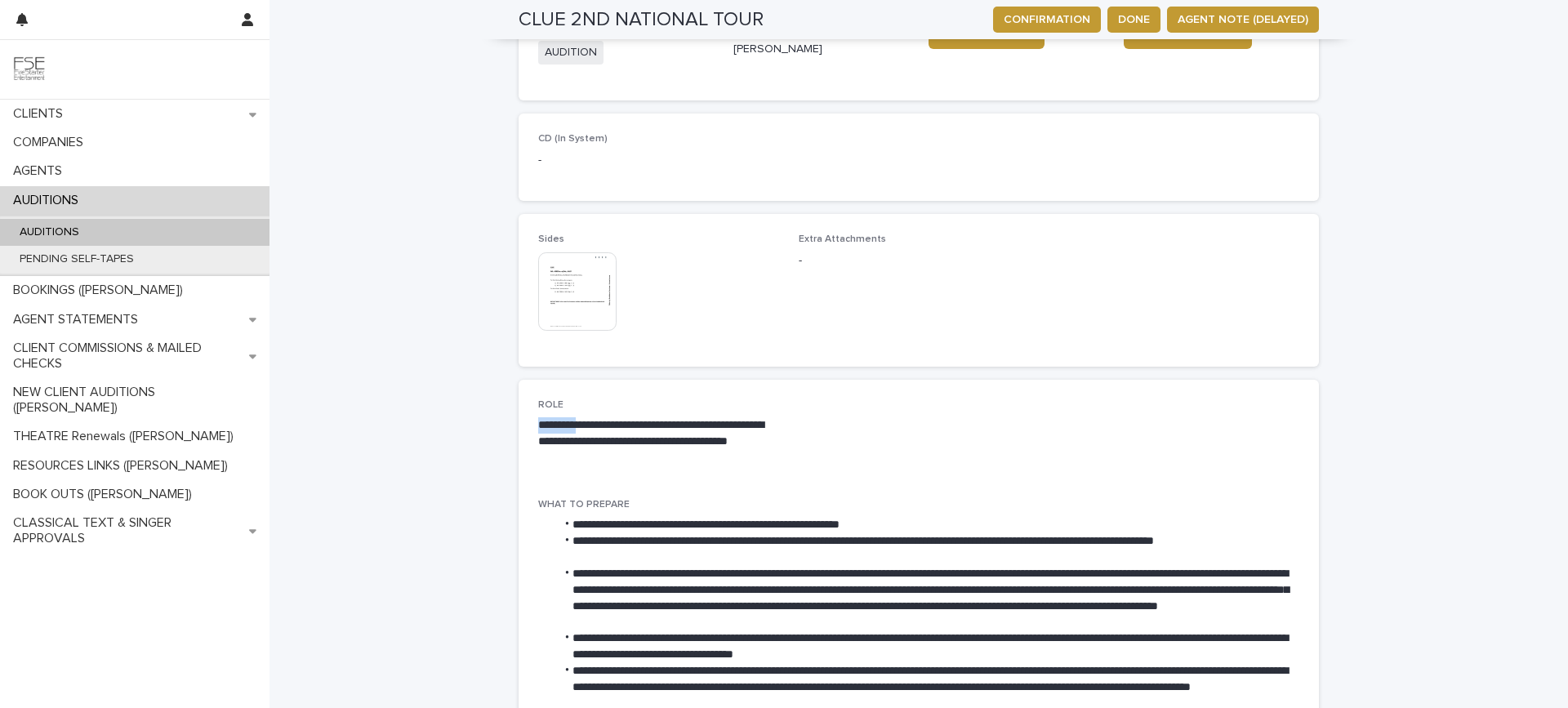
drag, startPoint x: 534, startPoint y: 420, endPoint x: 590, endPoint y: 420, distance: 56.0
click at [590, 420] on p "**********" at bounding box center [659, 442] width 241 height 49
copy p "*********"
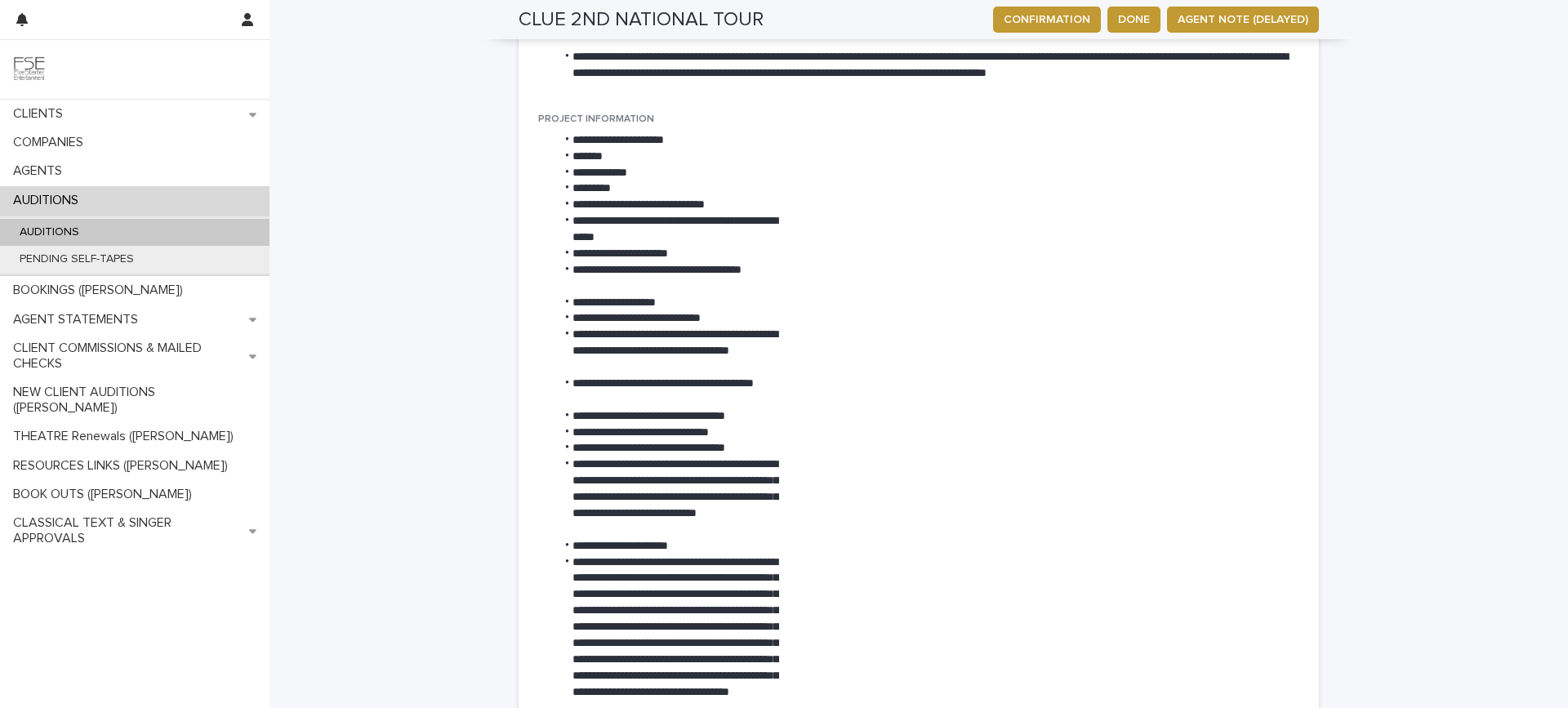
scroll to position [1097, 0]
click at [108, 140] on div "COMPANIES" at bounding box center [135, 142] width 270 height 28
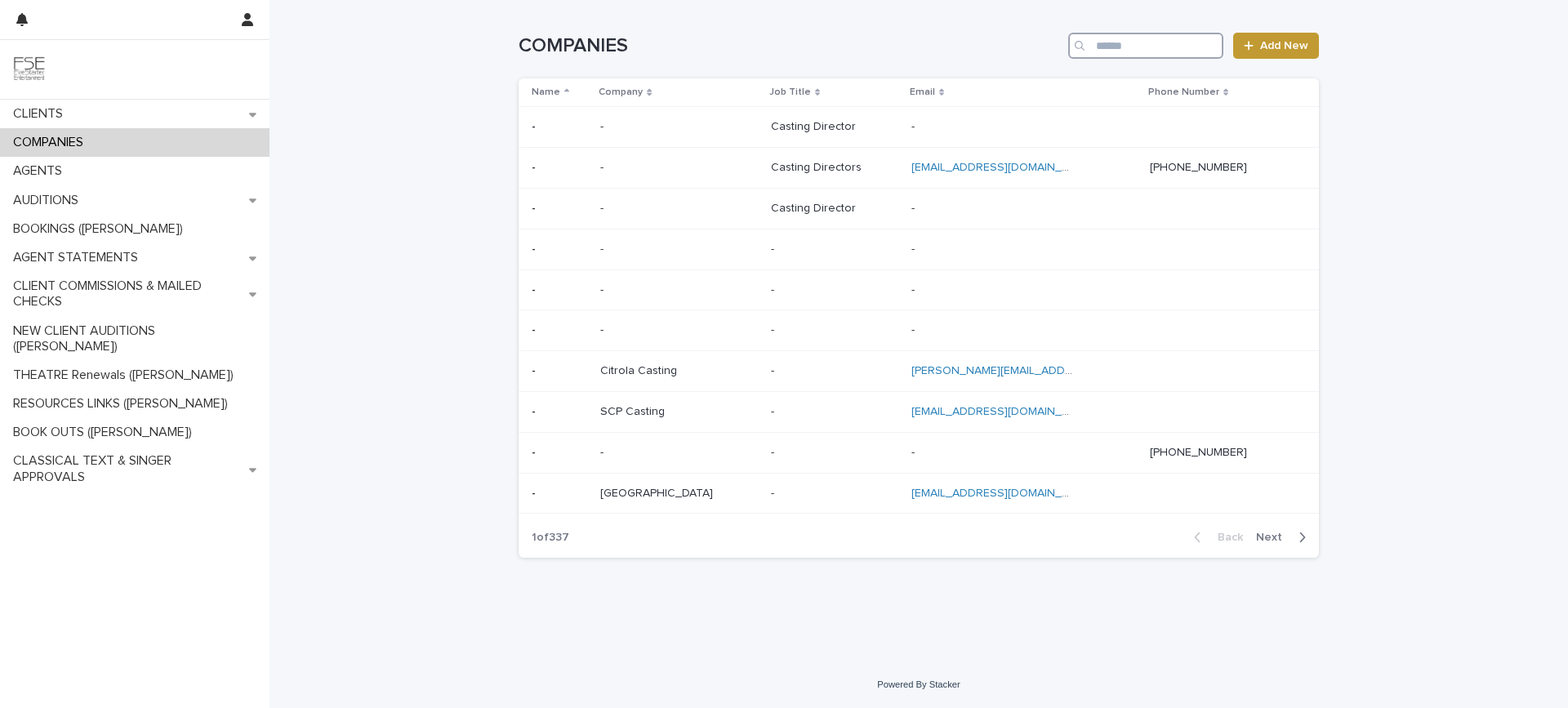
click at [1096, 42] on input "Search" at bounding box center [1146, 46] width 155 height 26
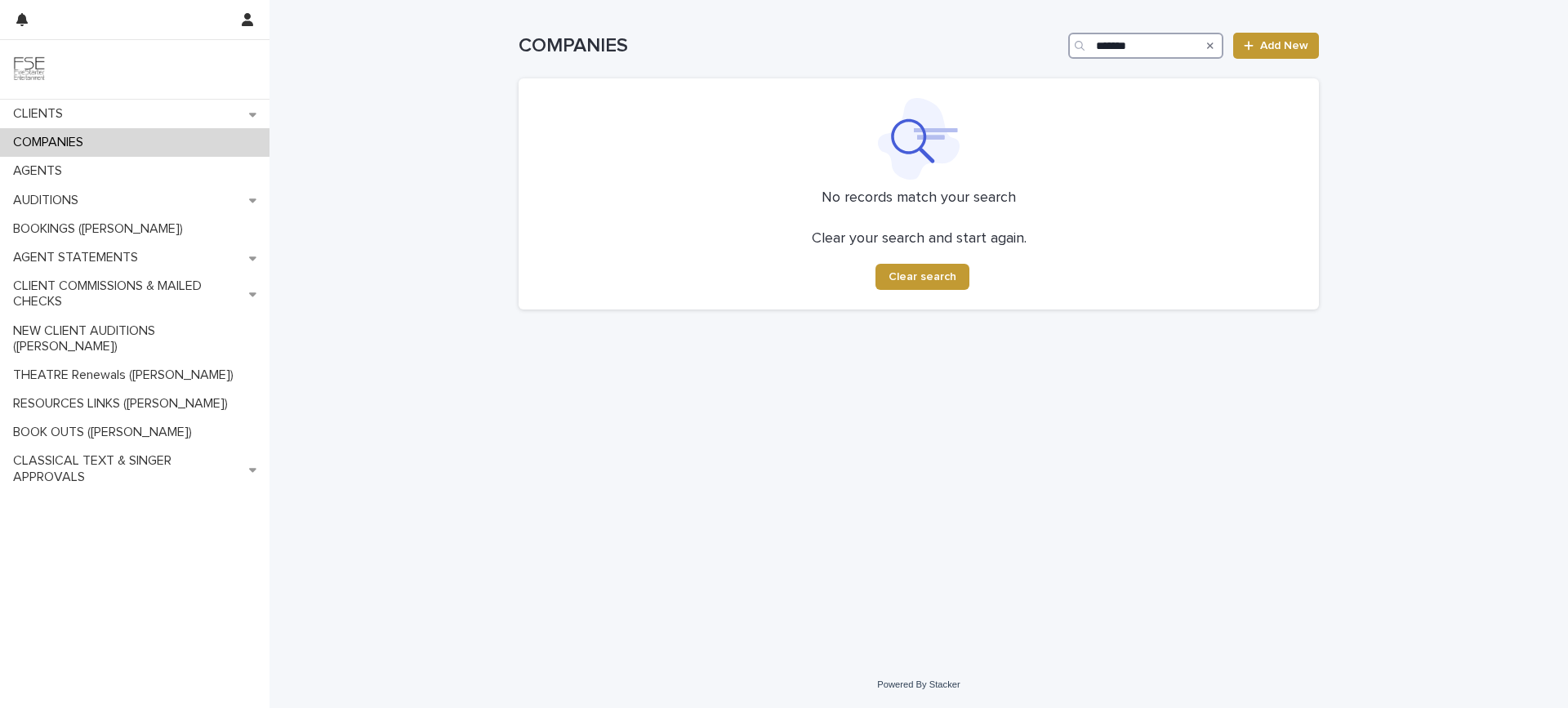
click at [1139, 44] on input "*******" at bounding box center [1146, 46] width 155 height 26
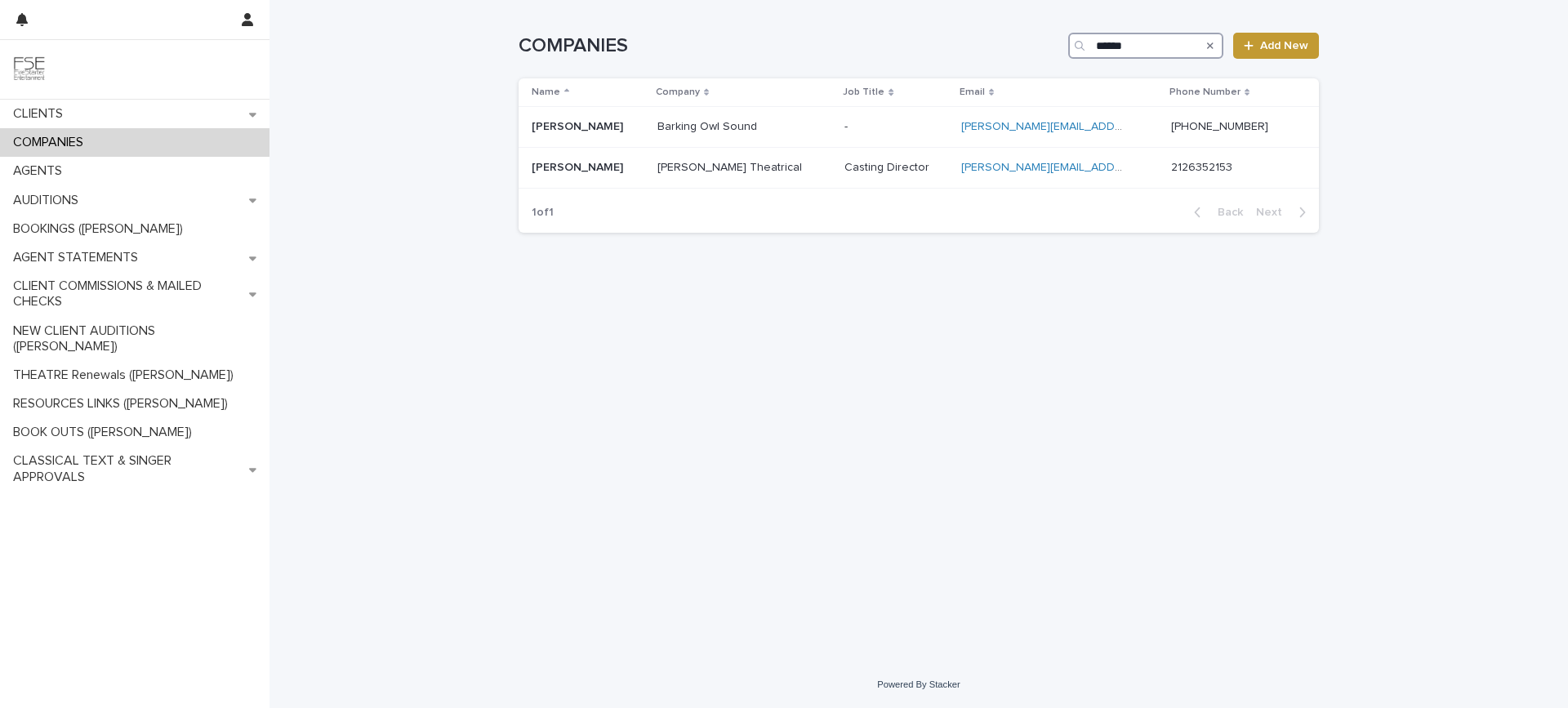
drag, startPoint x: 1080, startPoint y: 40, endPoint x: 1012, endPoint y: 40, distance: 68.0
click at [1012, 40] on div "COMPANIES ****** Add New" at bounding box center [918, 46] width 800 height 26
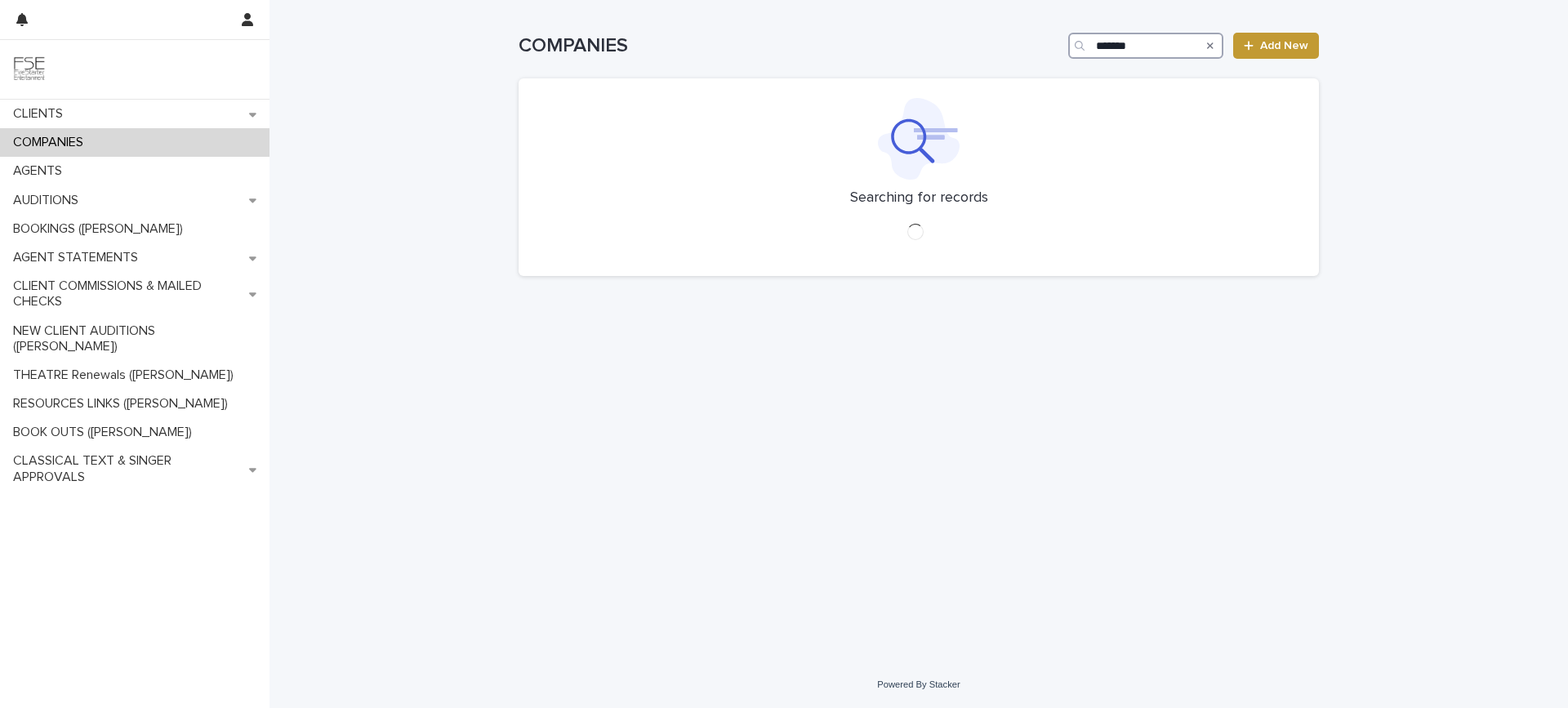
type input "*******"
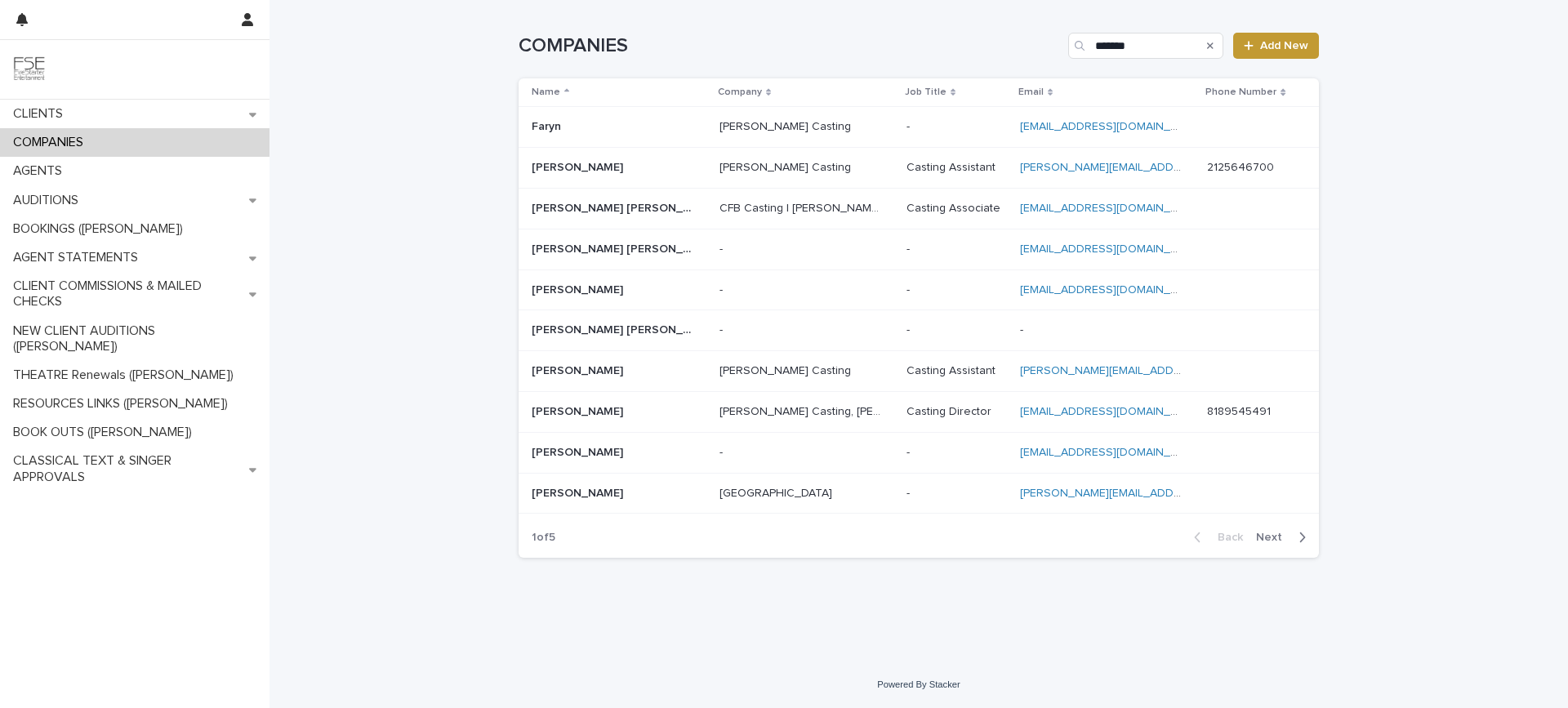
click at [1281, 536] on span "Next" at bounding box center [1274, 537] width 36 height 11
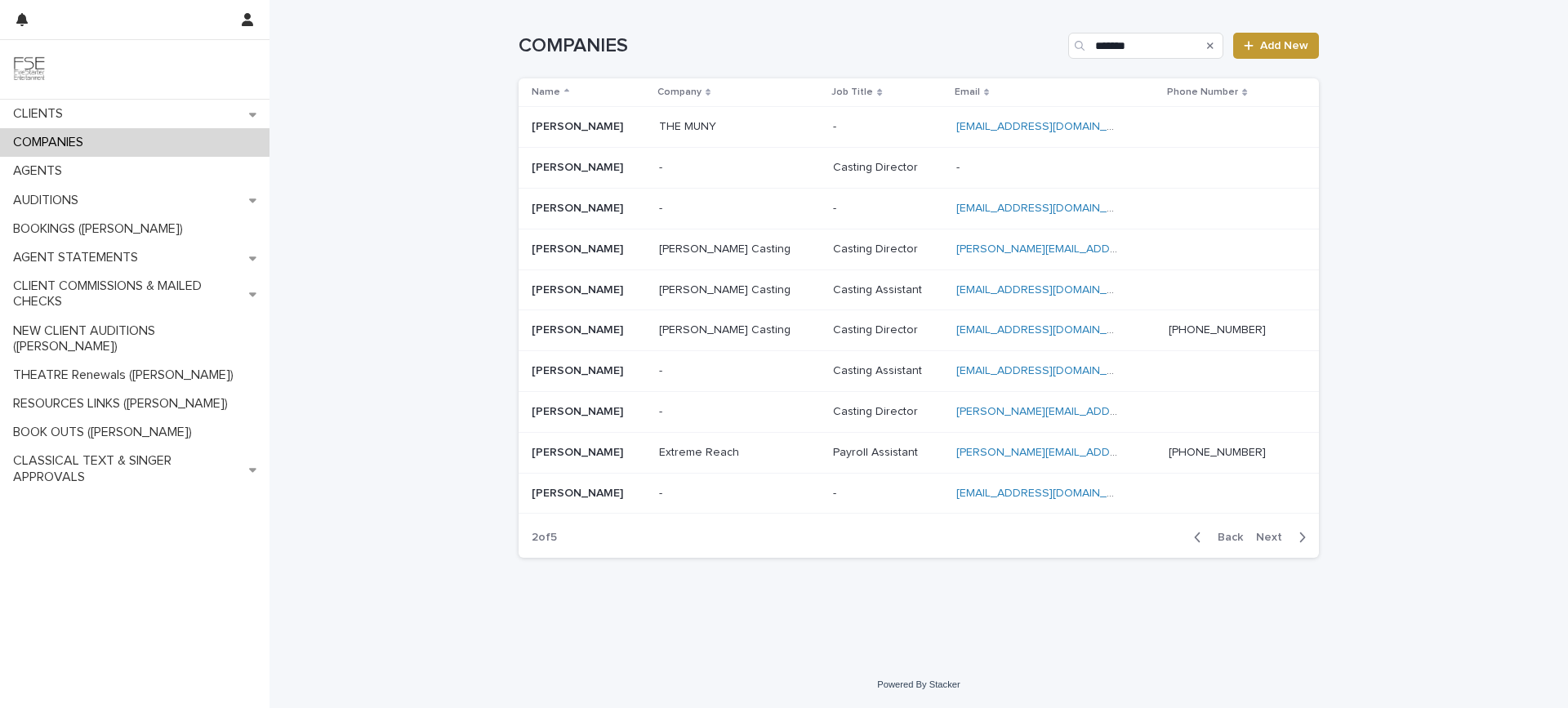
click at [1281, 536] on span "Next" at bounding box center [1274, 537] width 36 height 11
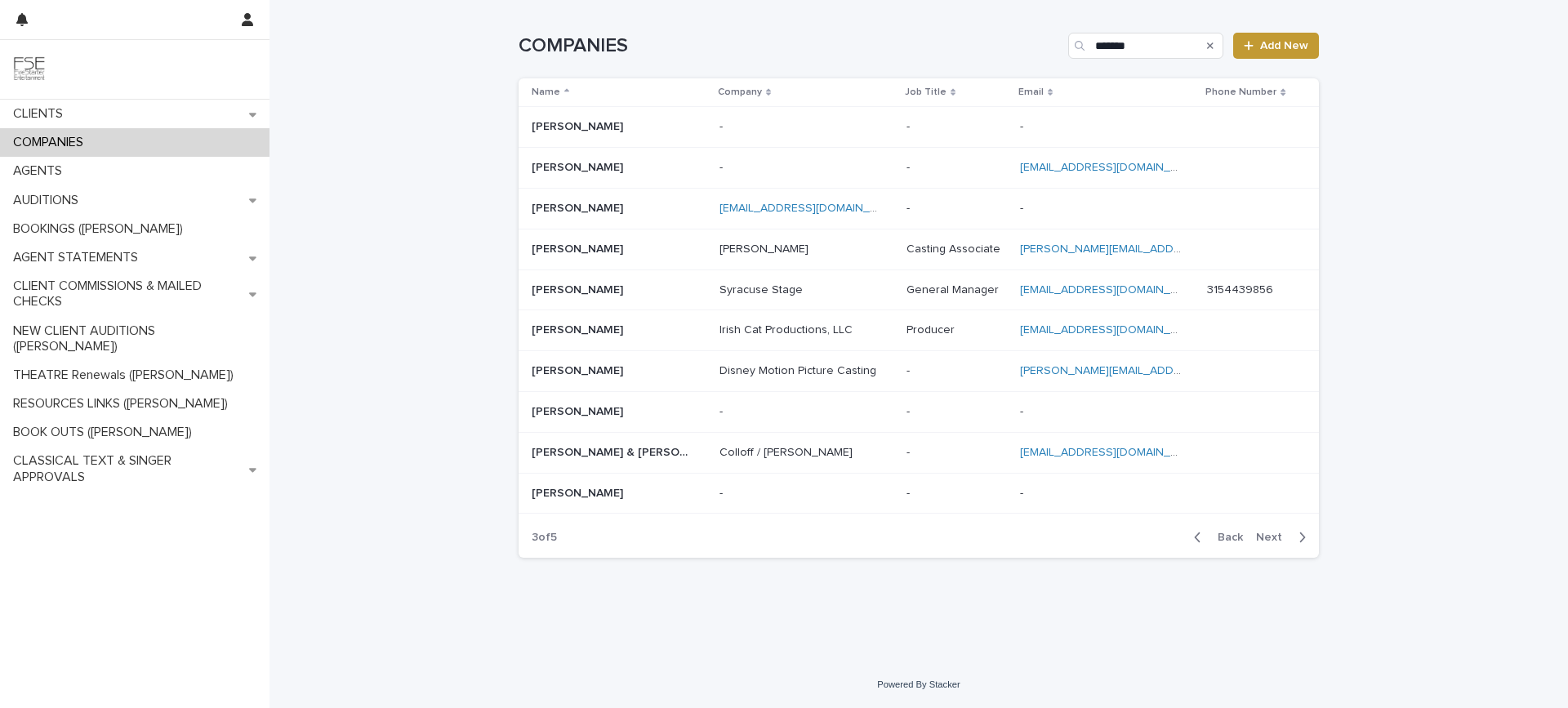
click at [1281, 536] on span "Next" at bounding box center [1274, 537] width 36 height 11
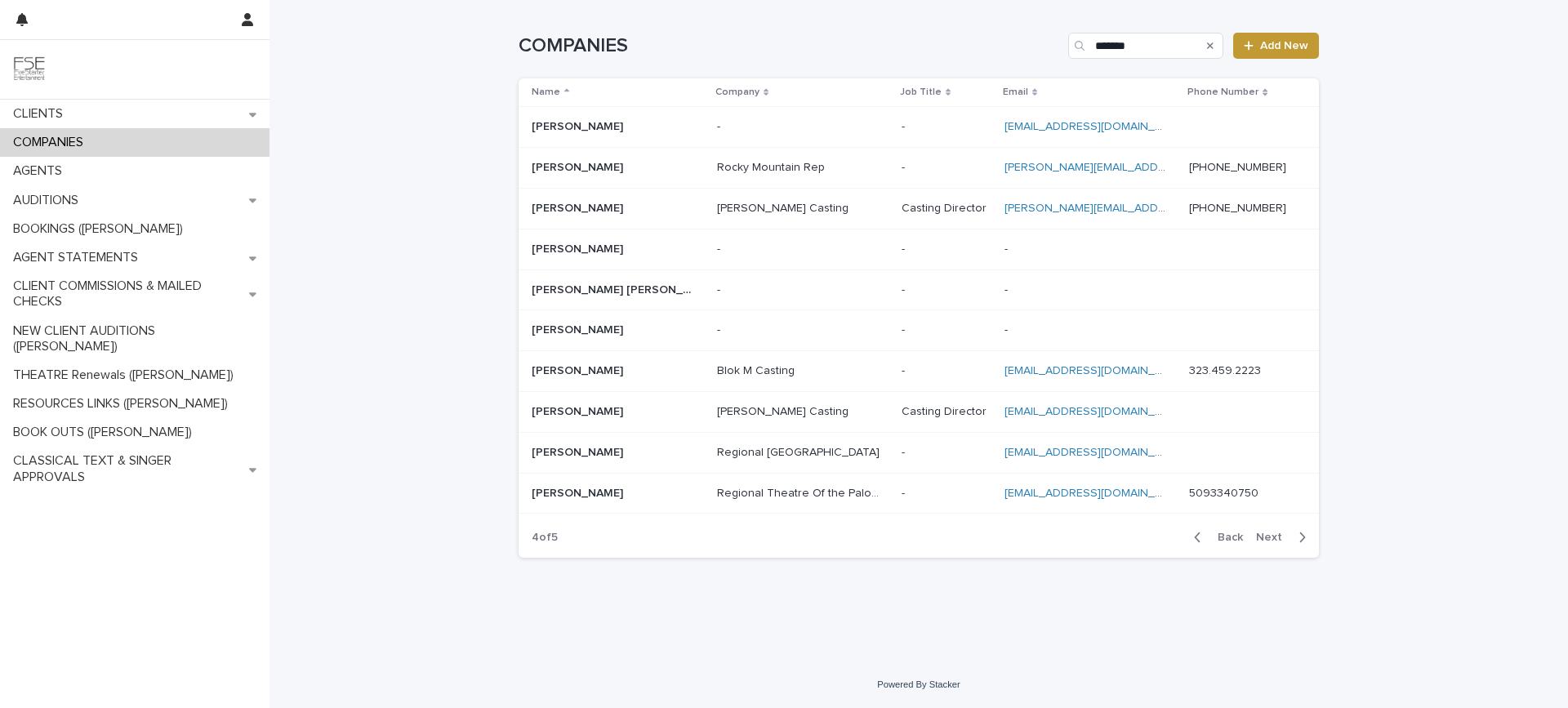
click at [1234, 536] on span "Back" at bounding box center [1225, 537] width 35 height 11
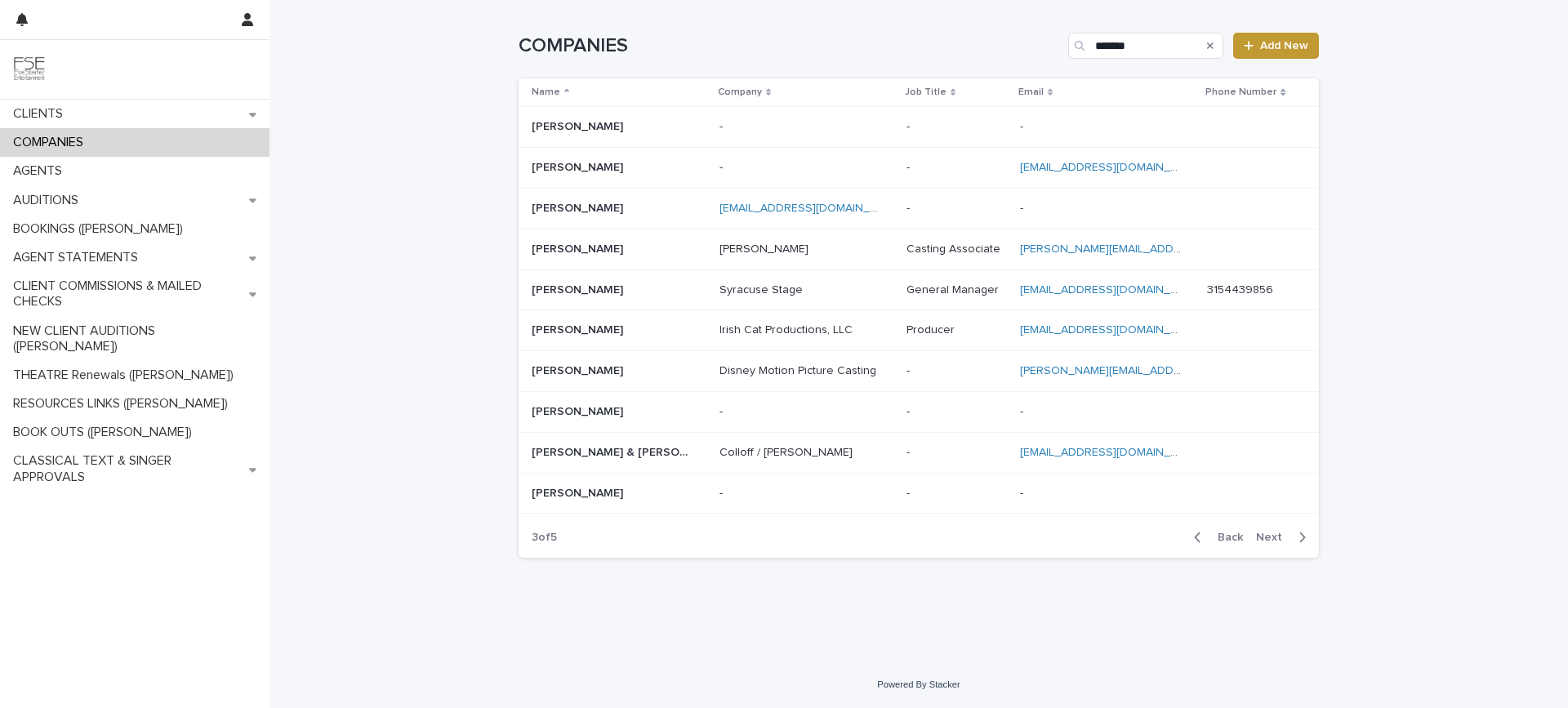
click at [1234, 536] on span "Back" at bounding box center [1225, 537] width 35 height 11
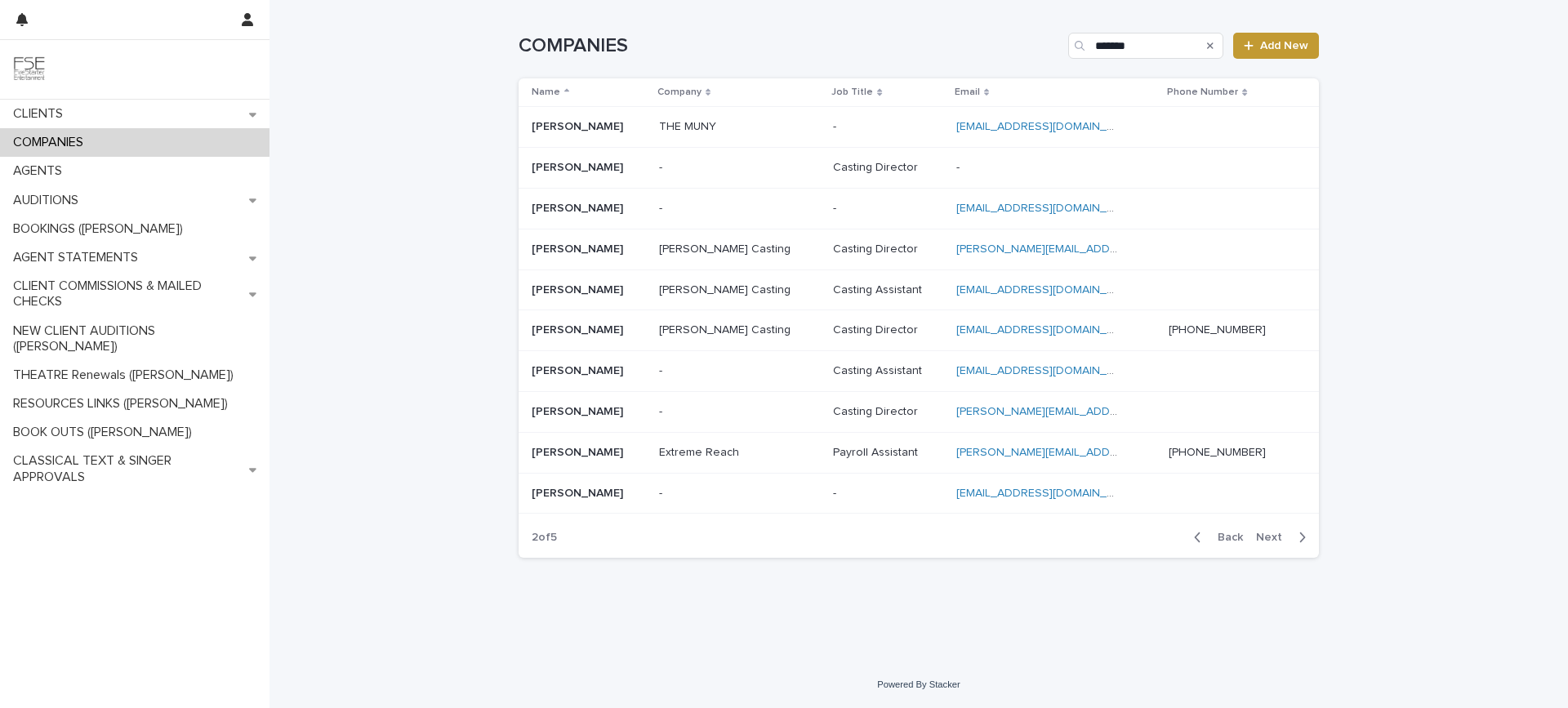
click at [1233, 537] on span "Back" at bounding box center [1225, 537] width 35 height 11
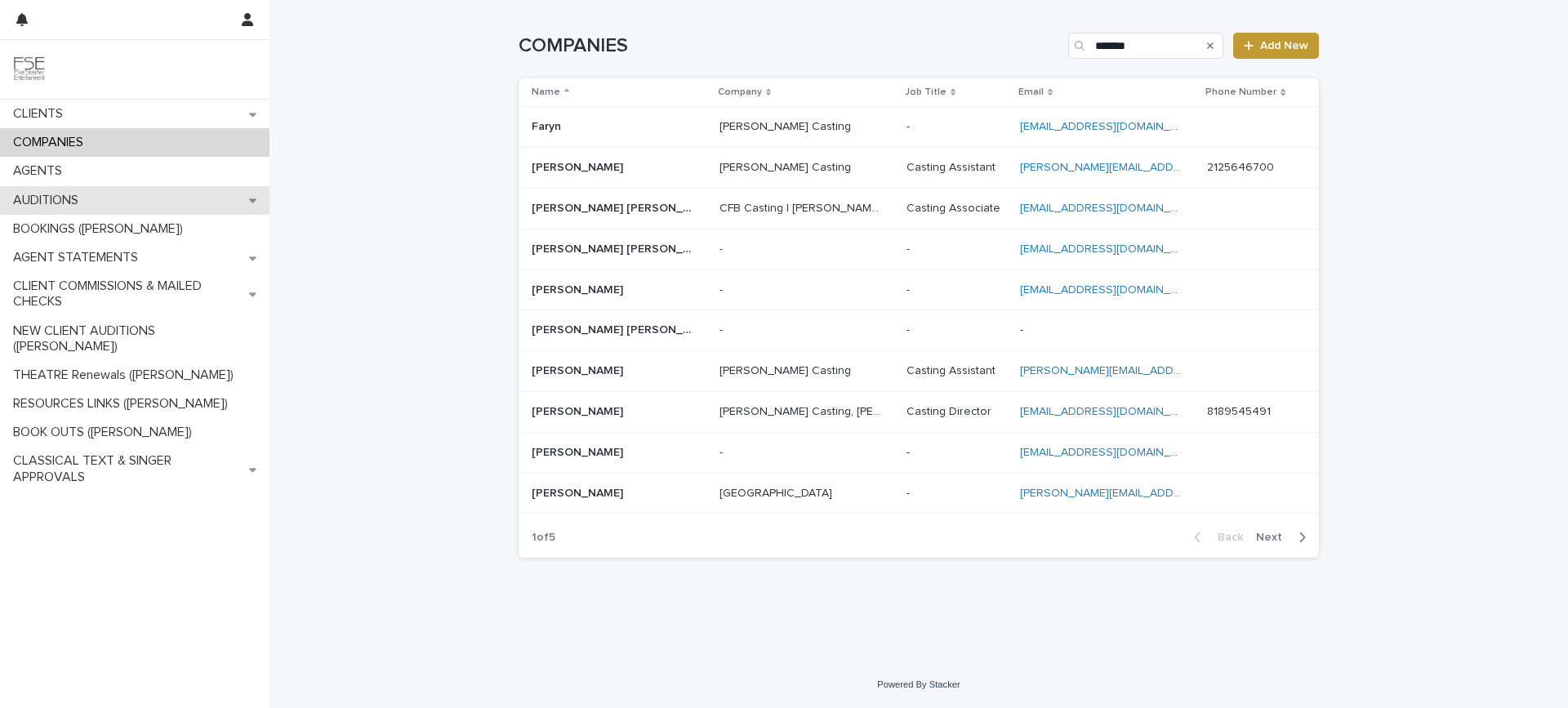
click at [114, 197] on div "AUDITIONS" at bounding box center [135, 201] width 270 height 28
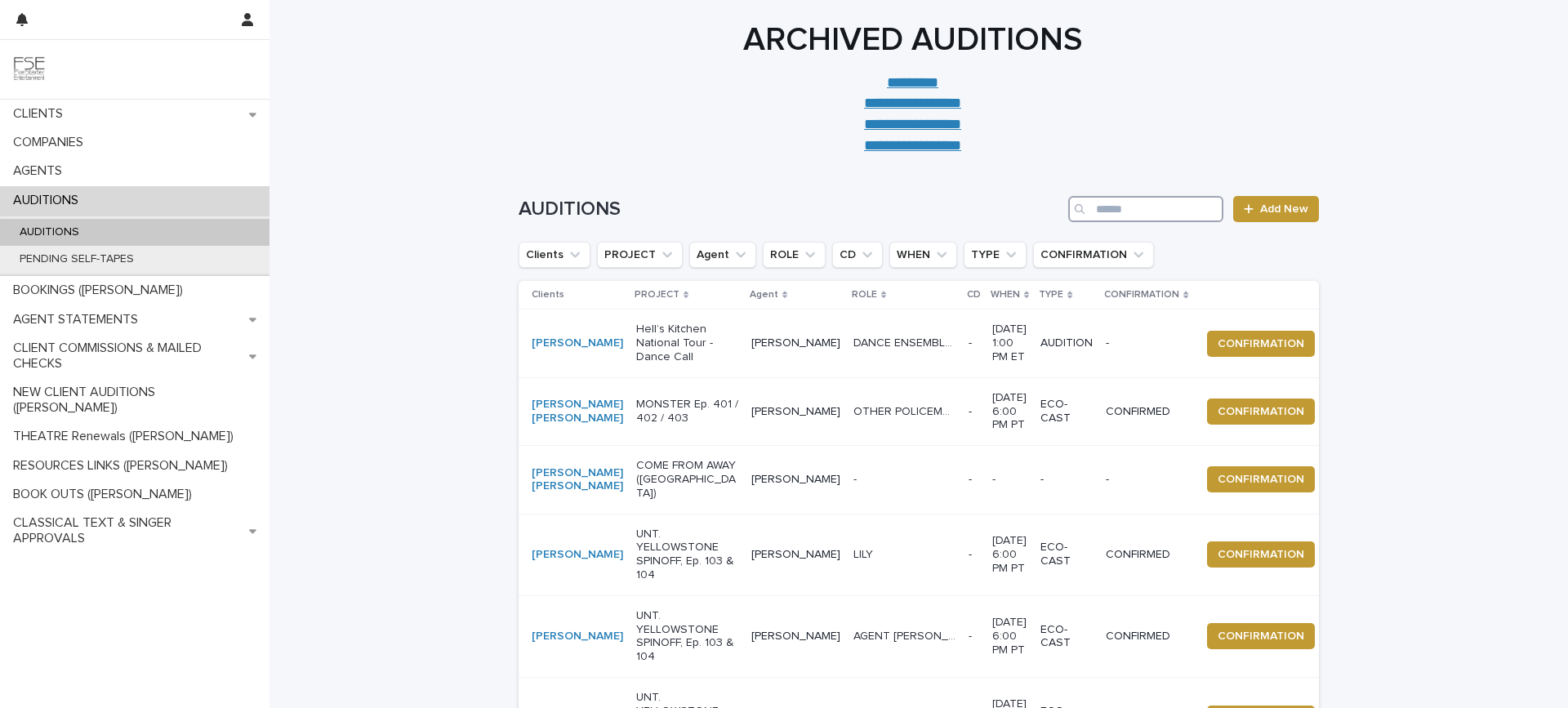
click at [1137, 210] on input "Search" at bounding box center [1146, 209] width 155 height 26
click at [732, 254] on icon "Agent" at bounding box center [740, 255] width 16 height 16
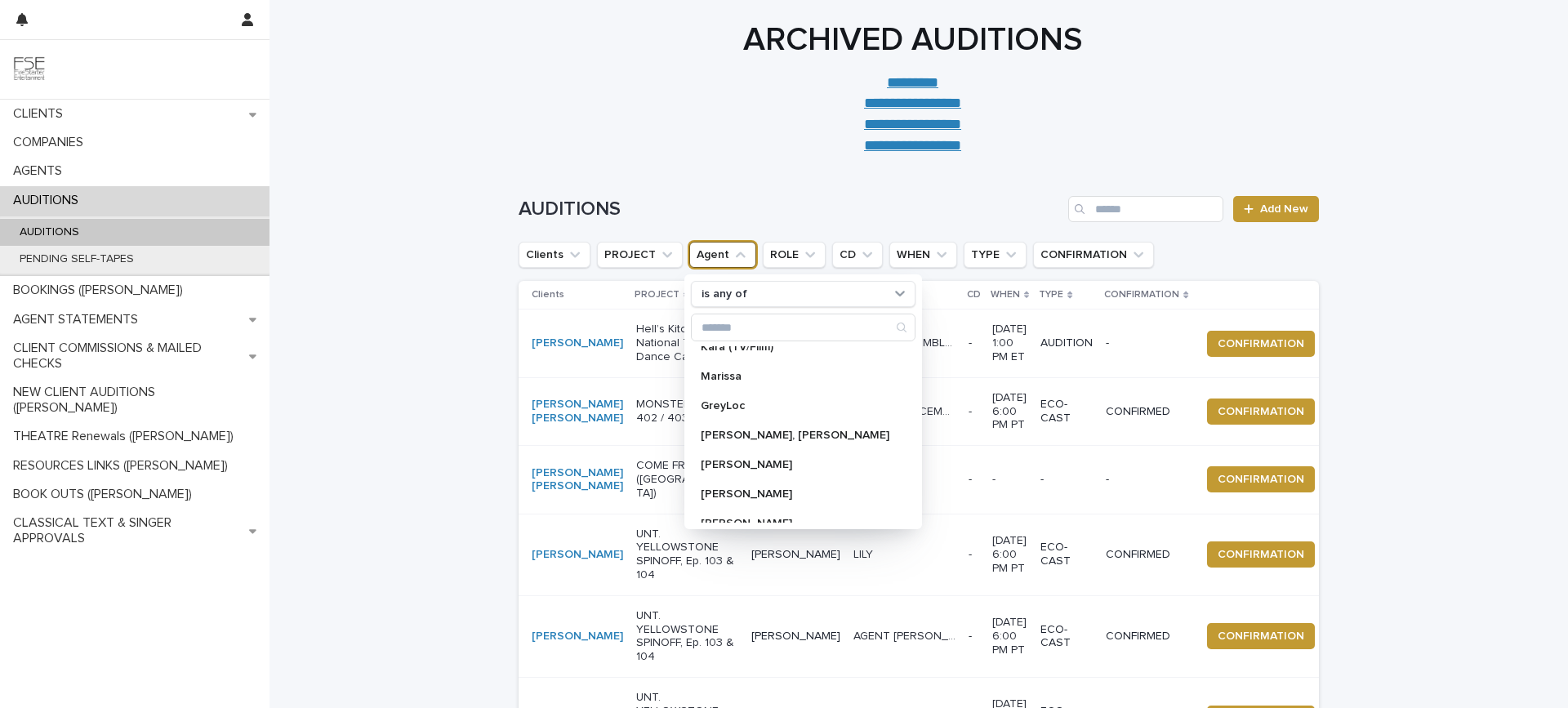
scroll to position [436, 0]
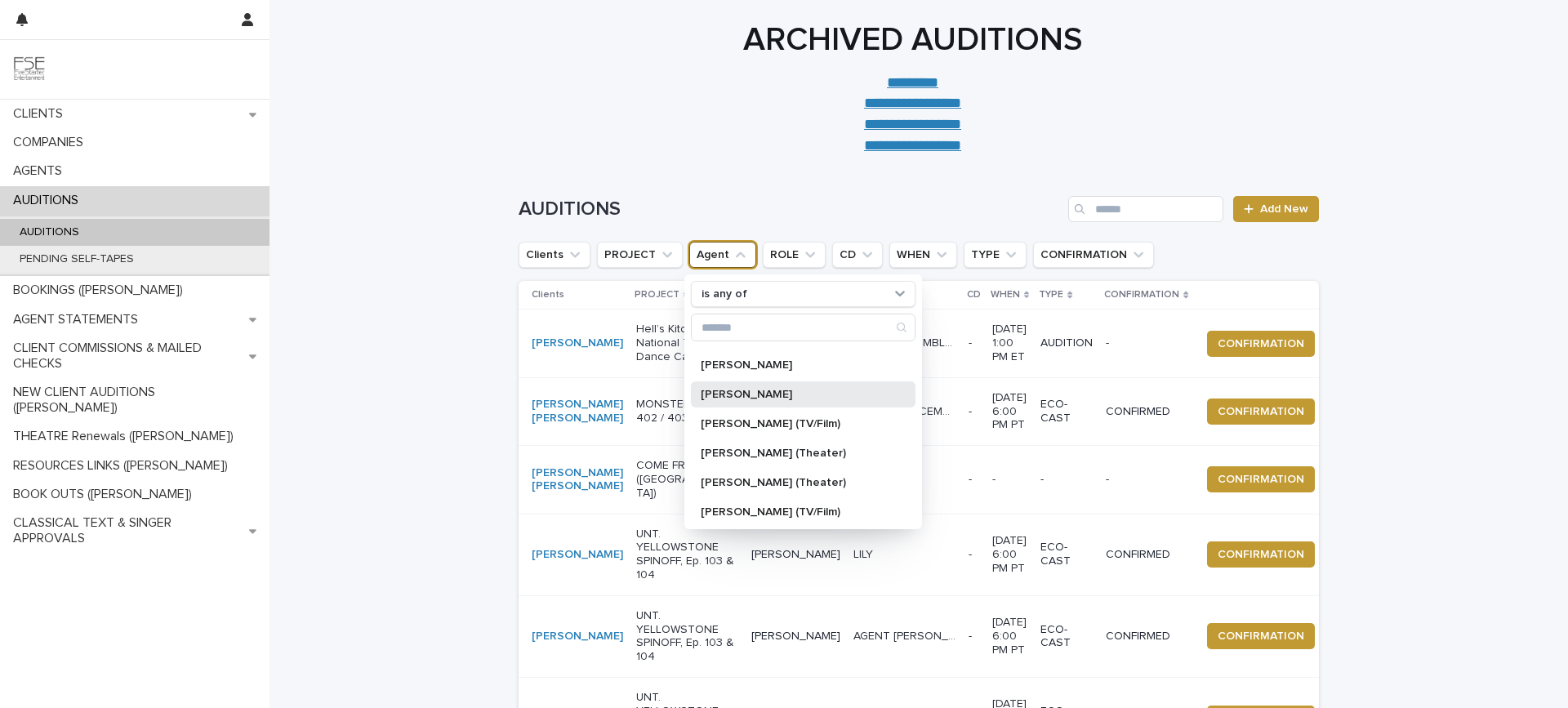
click at [807, 395] on p "[PERSON_NAME]" at bounding box center [795, 395] width 188 height 11
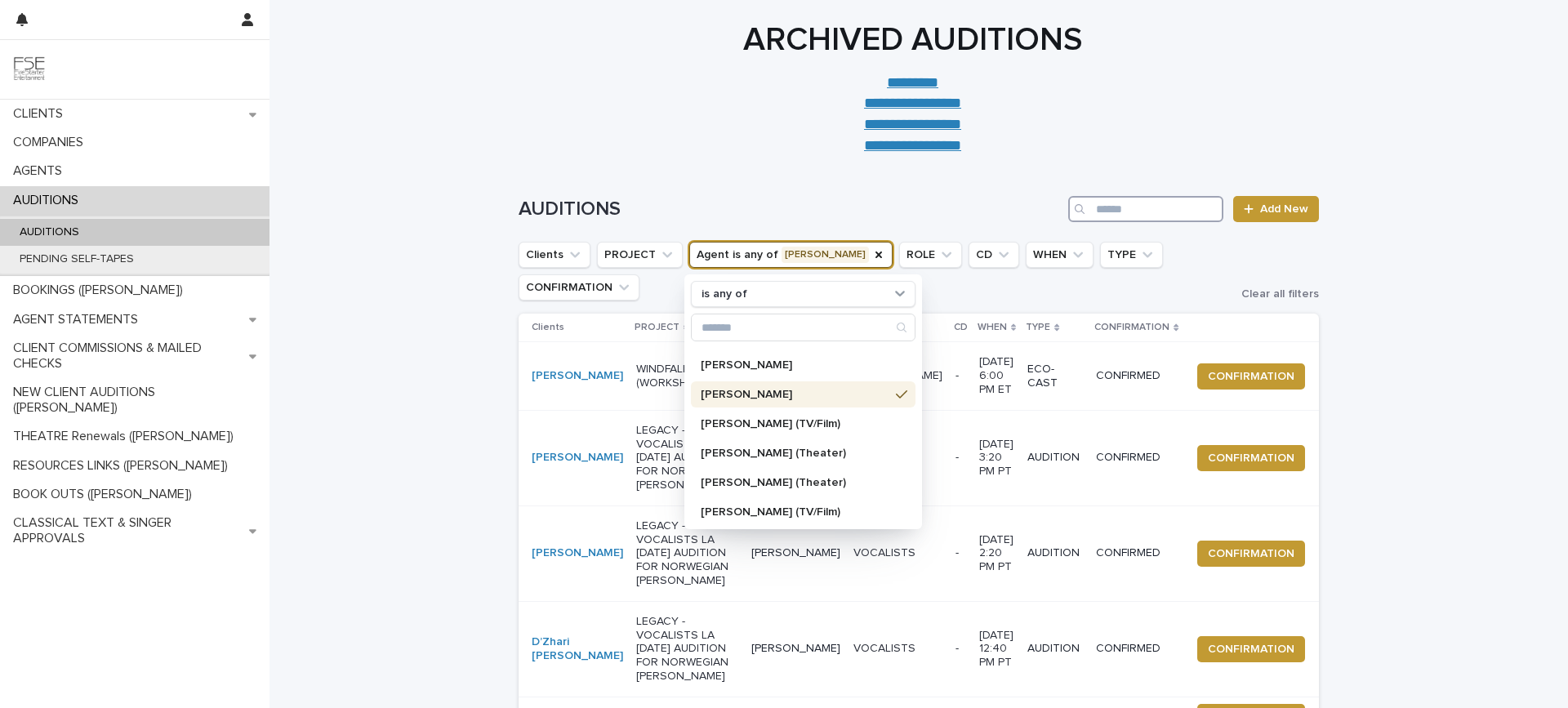
click at [1102, 209] on input "Search" at bounding box center [1146, 209] width 155 height 26
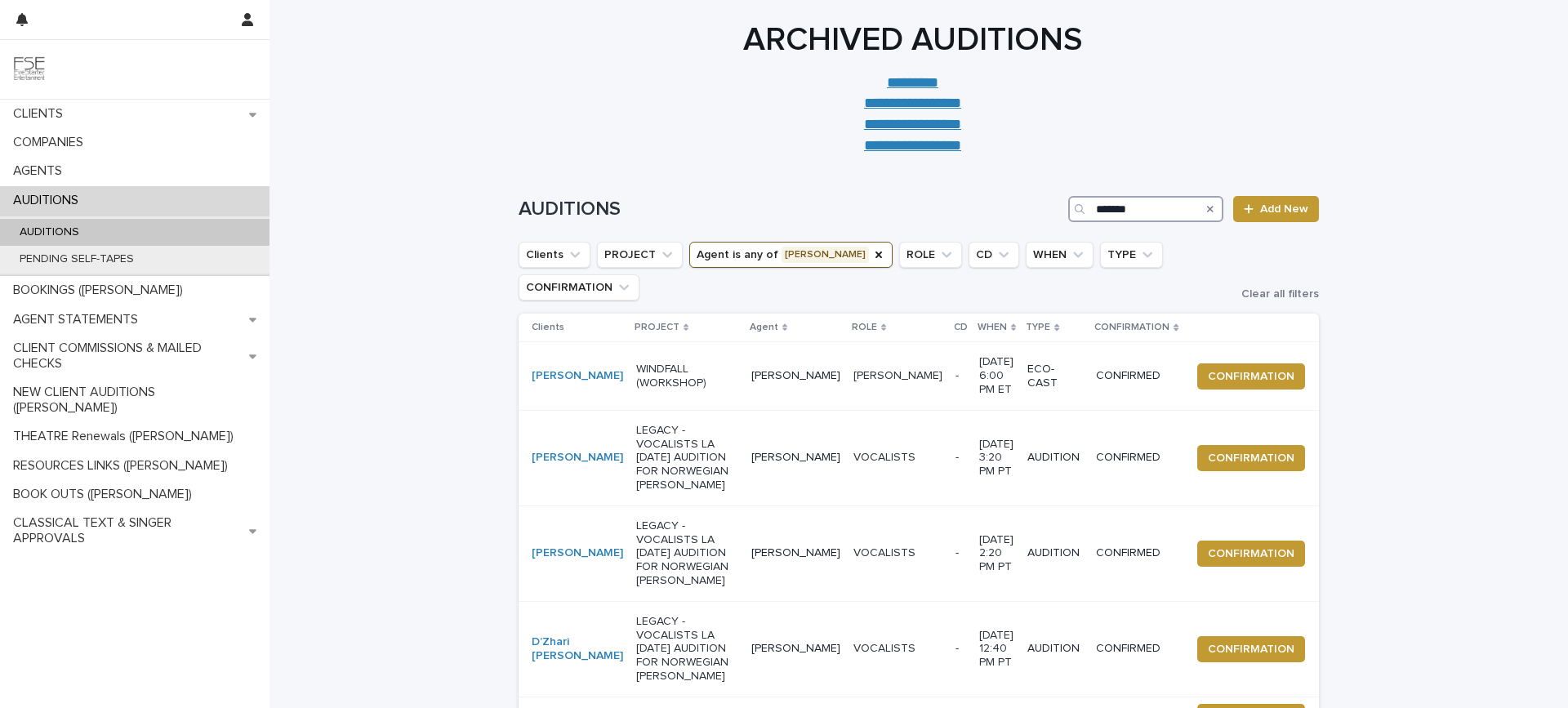
type input "*******"
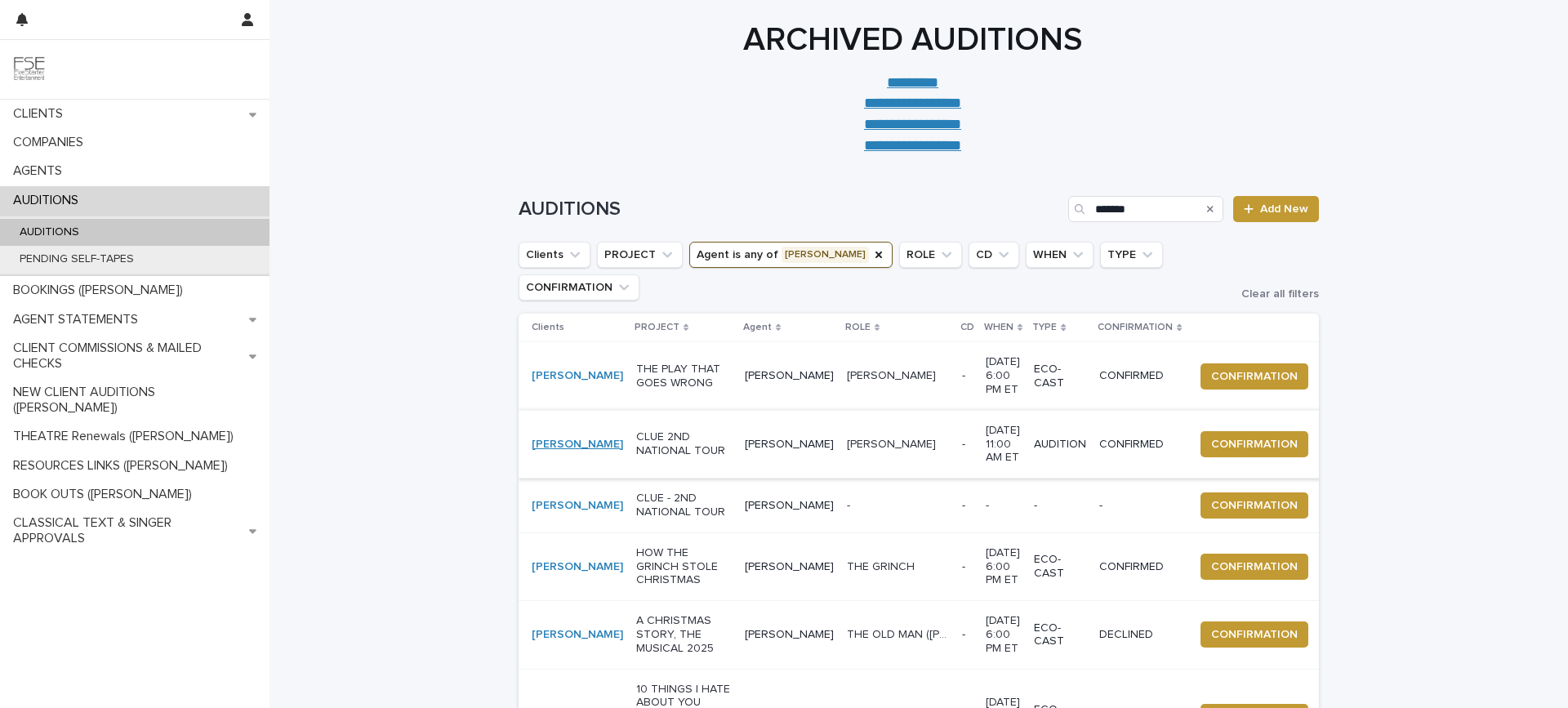
click at [596, 438] on link "[PERSON_NAME]" at bounding box center [577, 445] width 91 height 14
click at [646, 431] on p "CLUE 2ND NATIONAL TOUR" at bounding box center [683, 444] width 95 height 27
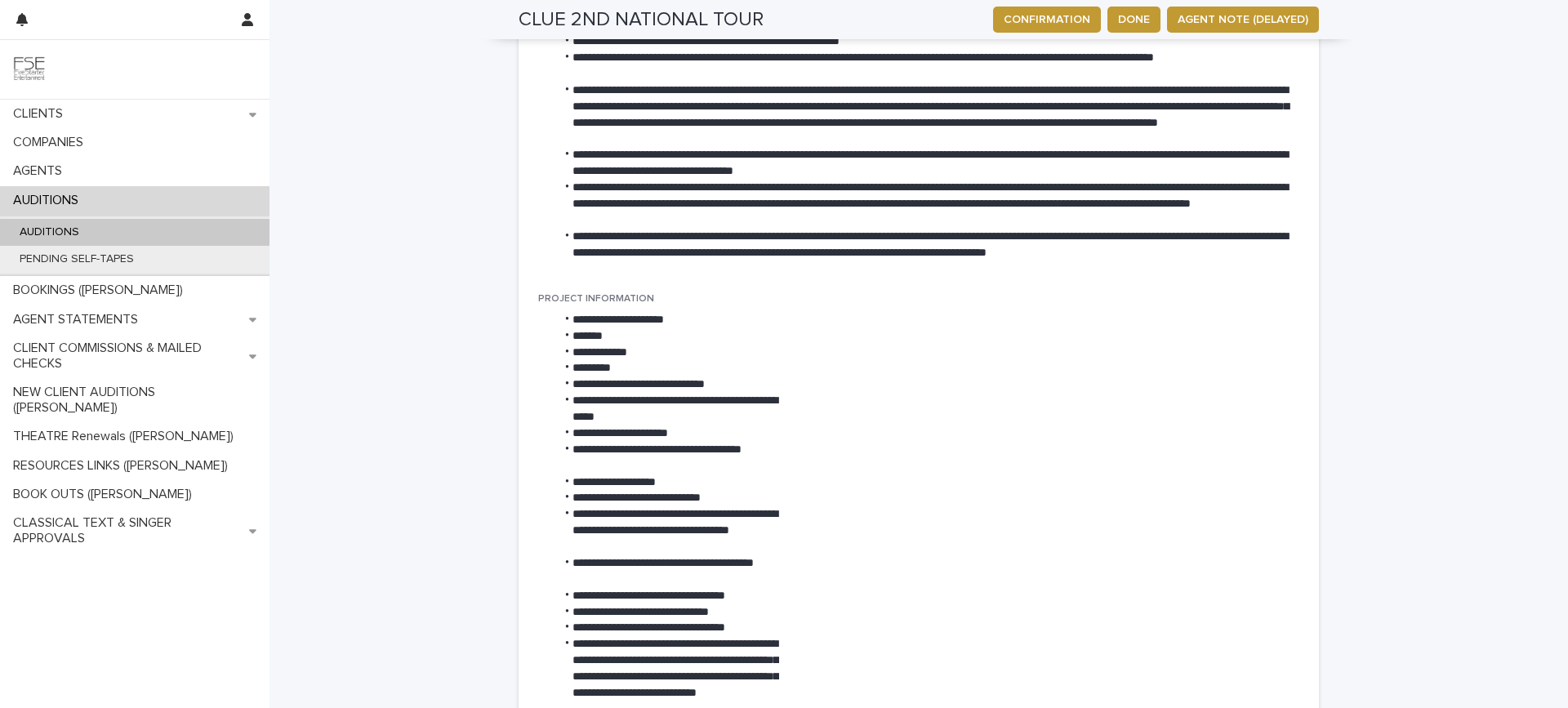
scroll to position [653, 0]
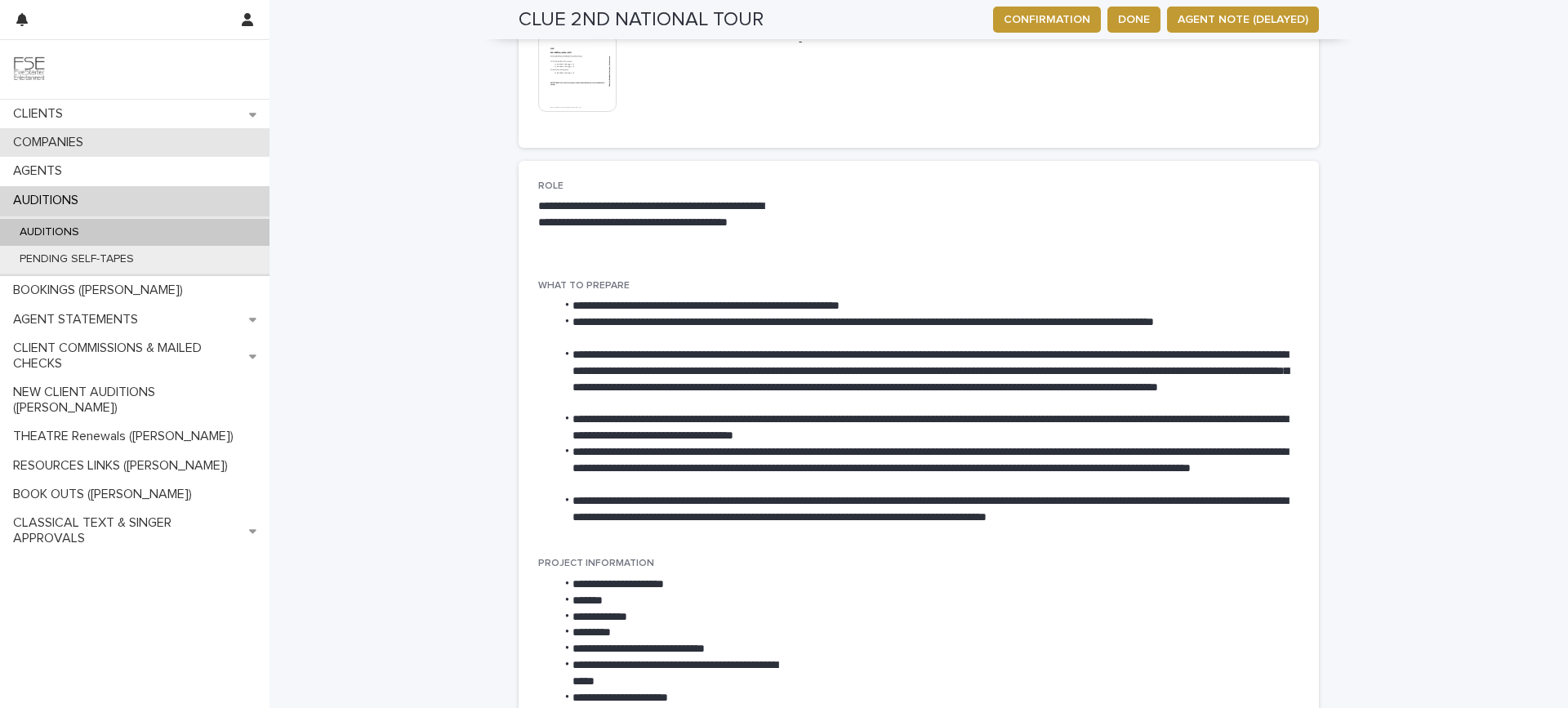
click at [85, 141] on p "COMPANIES" at bounding box center [51, 142] width 90 height 15
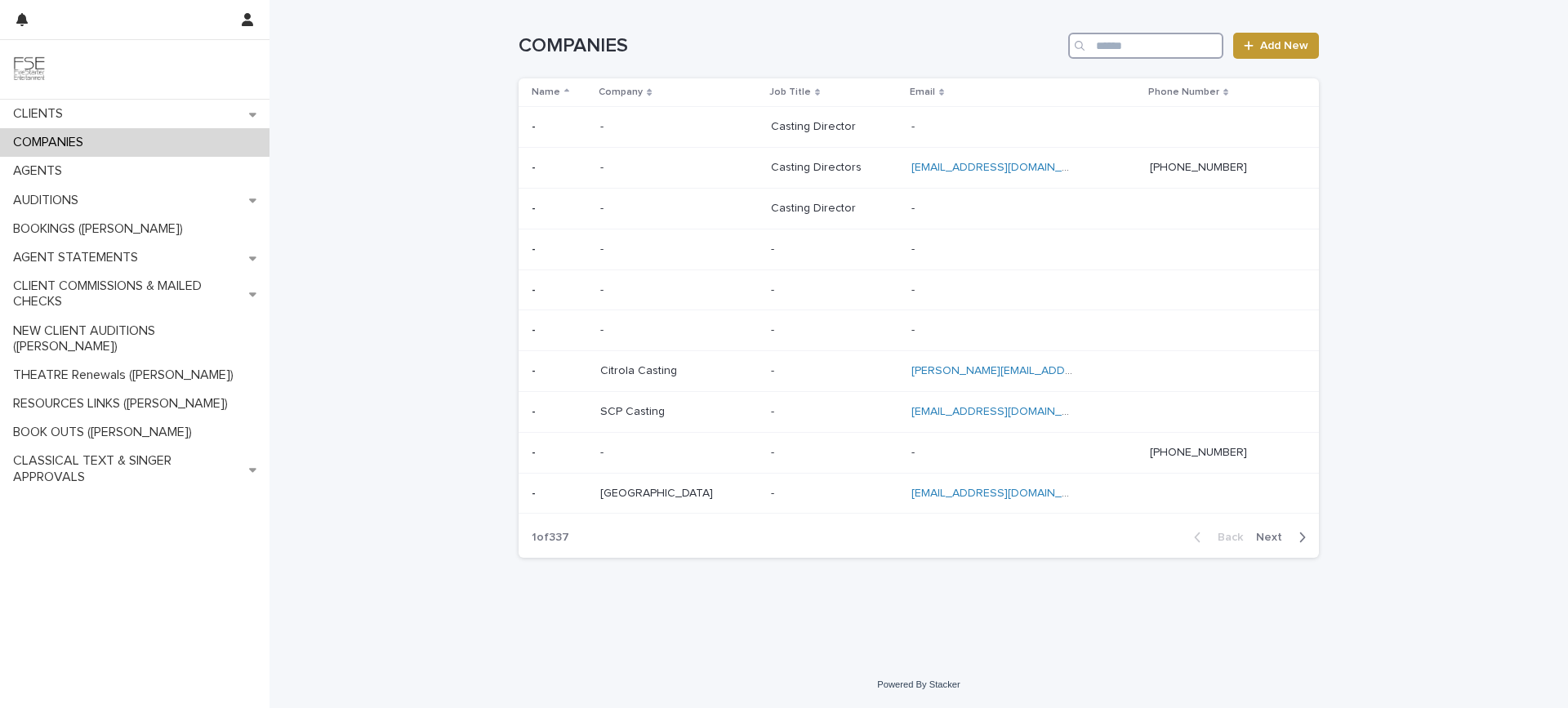
click at [1121, 36] on input "Search" at bounding box center [1146, 46] width 155 height 26
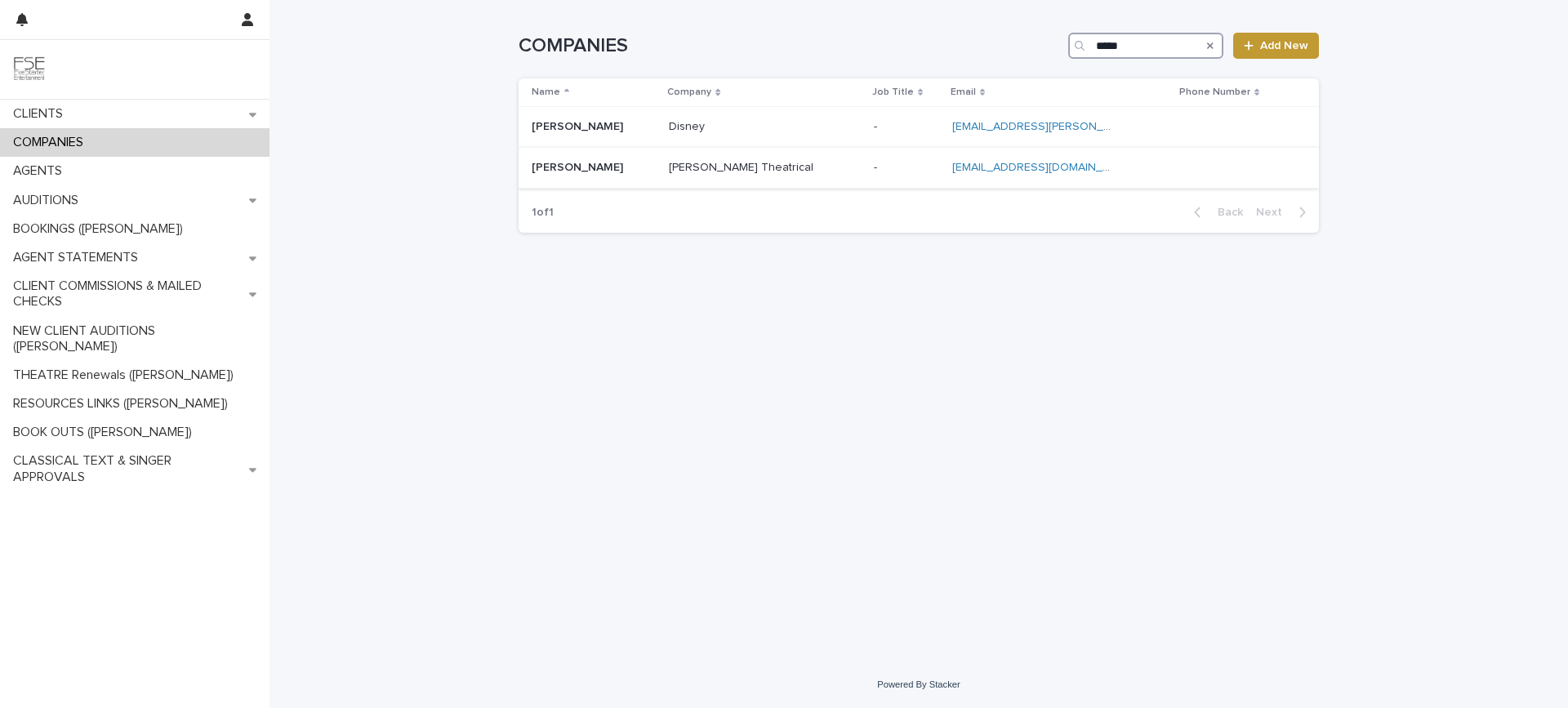
type input "*****"
click at [66, 114] on p "CLIENTS" at bounding box center [41, 114] width 70 height 15
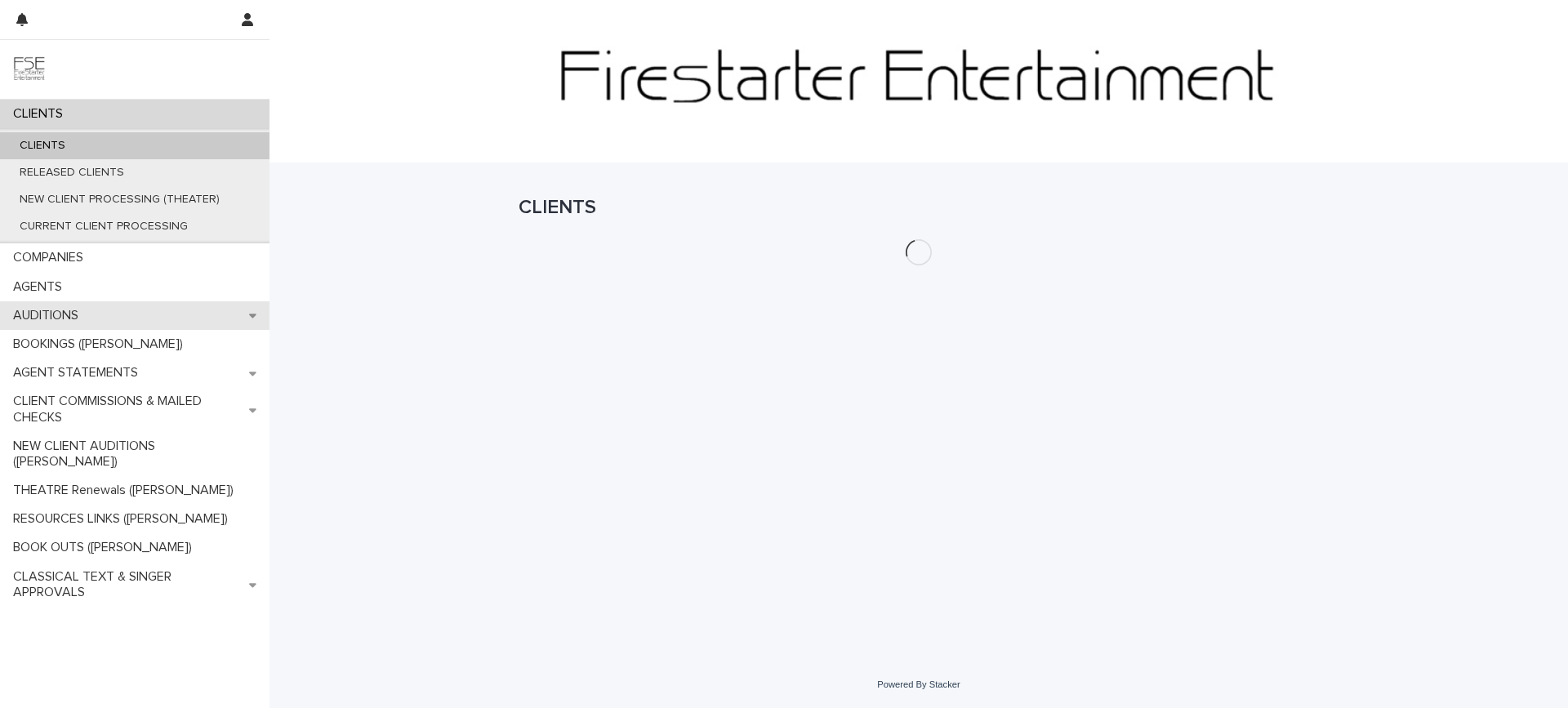
click at [96, 311] on div "AUDITIONS" at bounding box center [135, 316] width 270 height 28
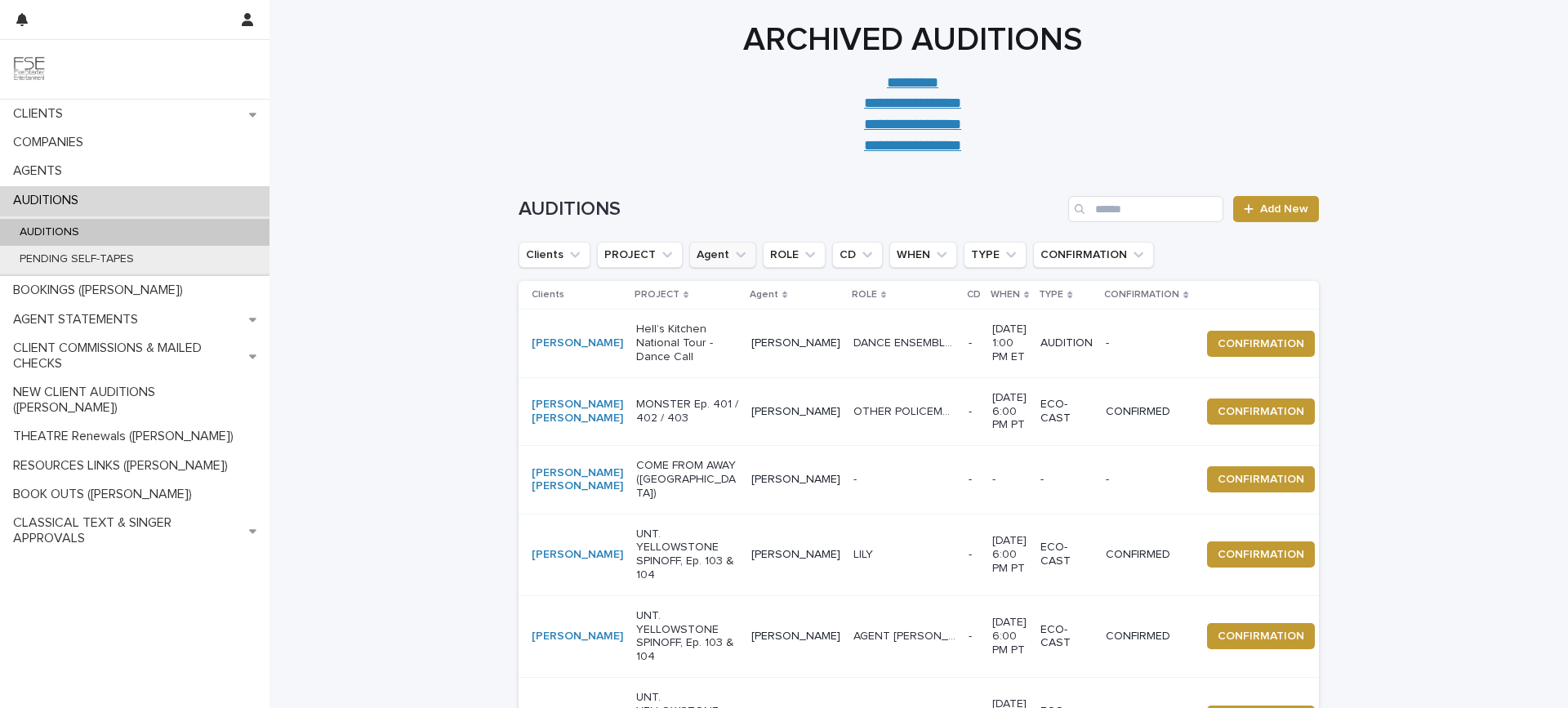
click at [732, 258] on icon "Agent" at bounding box center [740, 255] width 16 height 16
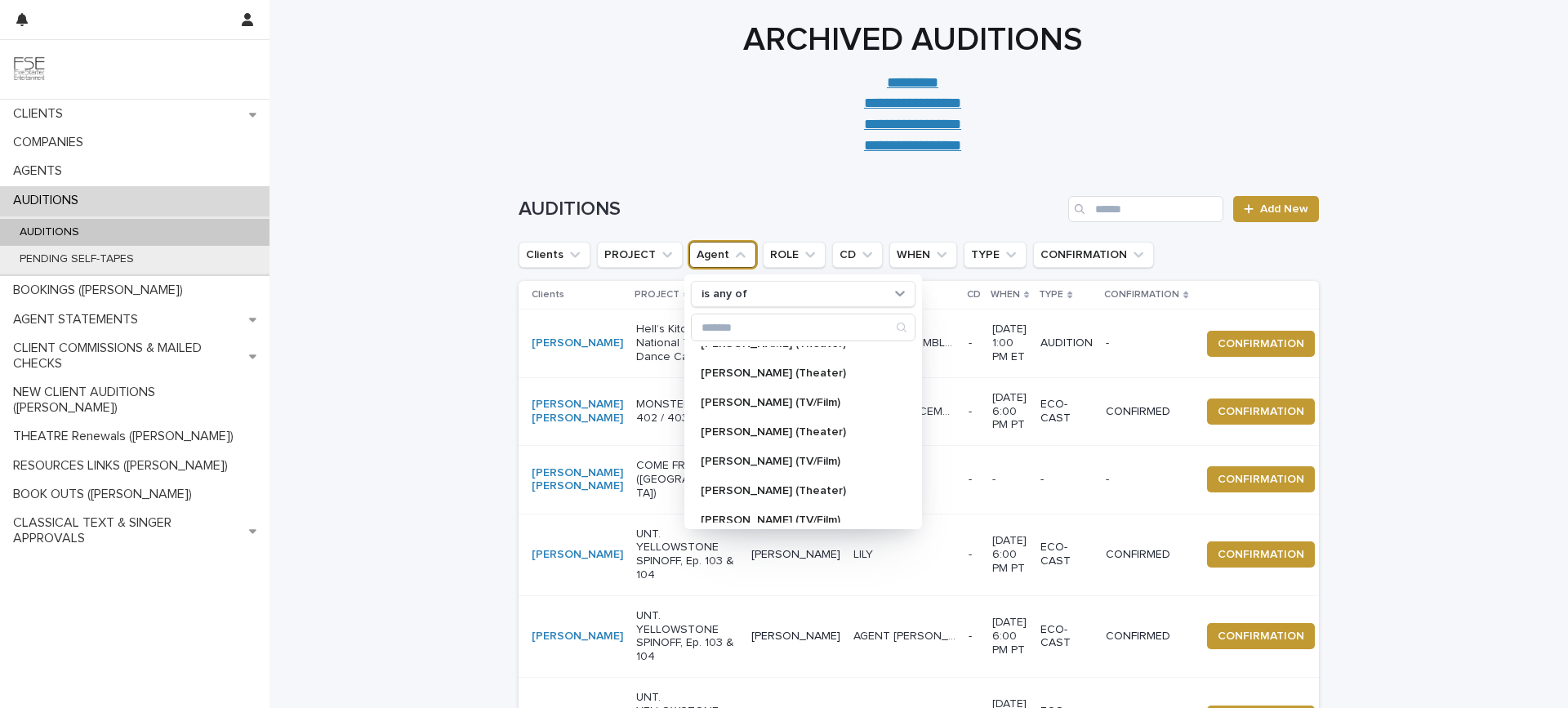
scroll to position [436, 0]
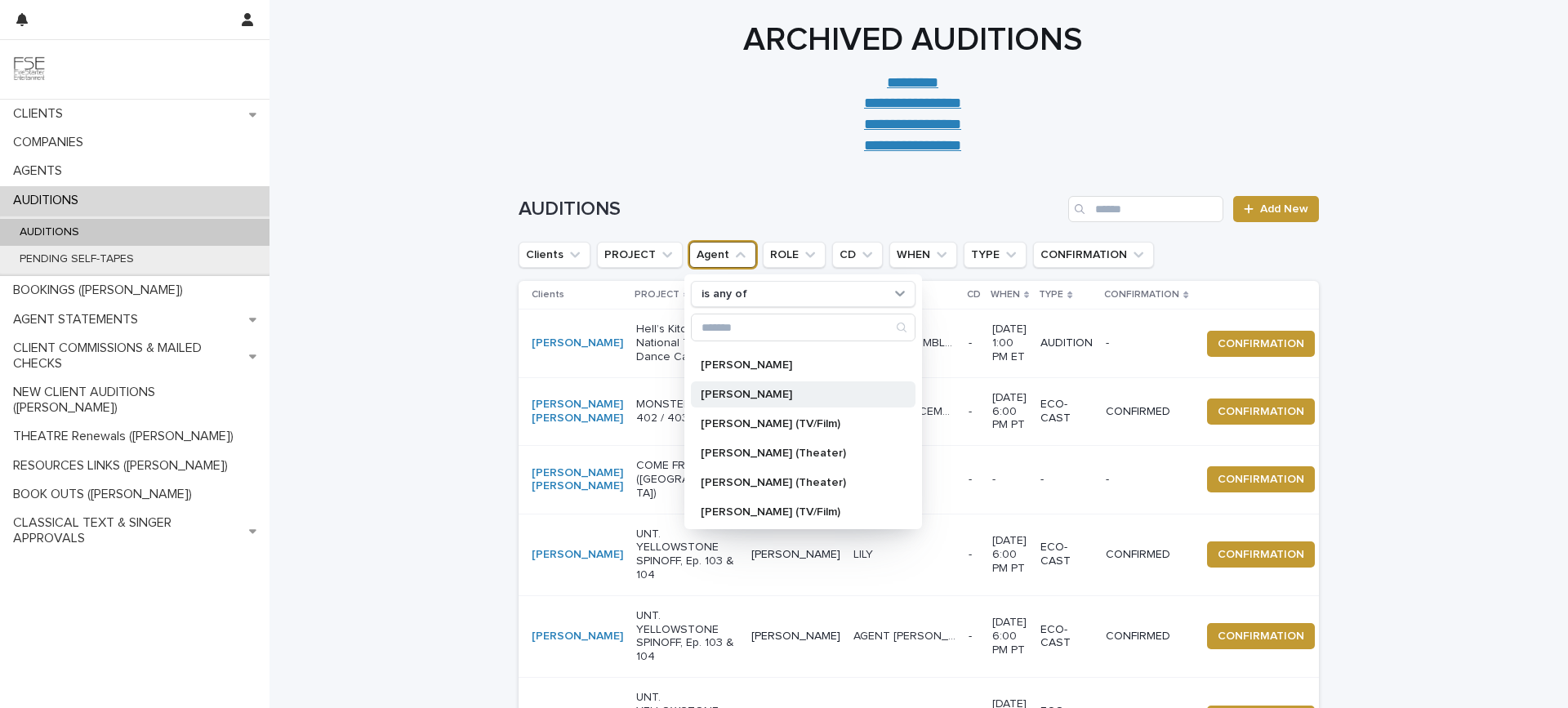
click at [769, 388] on div "[PERSON_NAME]" at bounding box center [803, 395] width 224 height 26
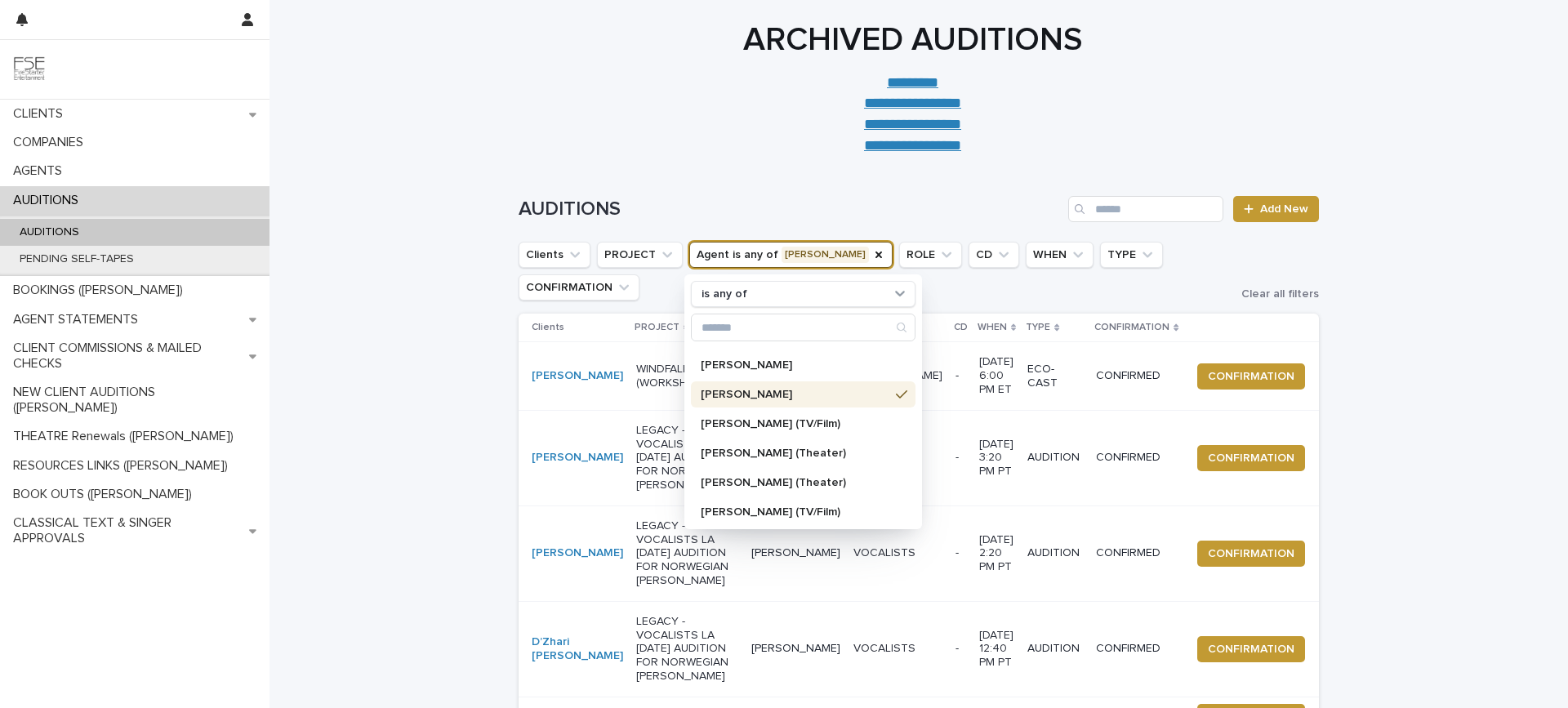
click at [411, 390] on div "Loading... Saving… Loading... Saving… AUDITIONS Add New Clients PROJECT Agent i…" at bounding box center [919, 704] width 1298 height 1082
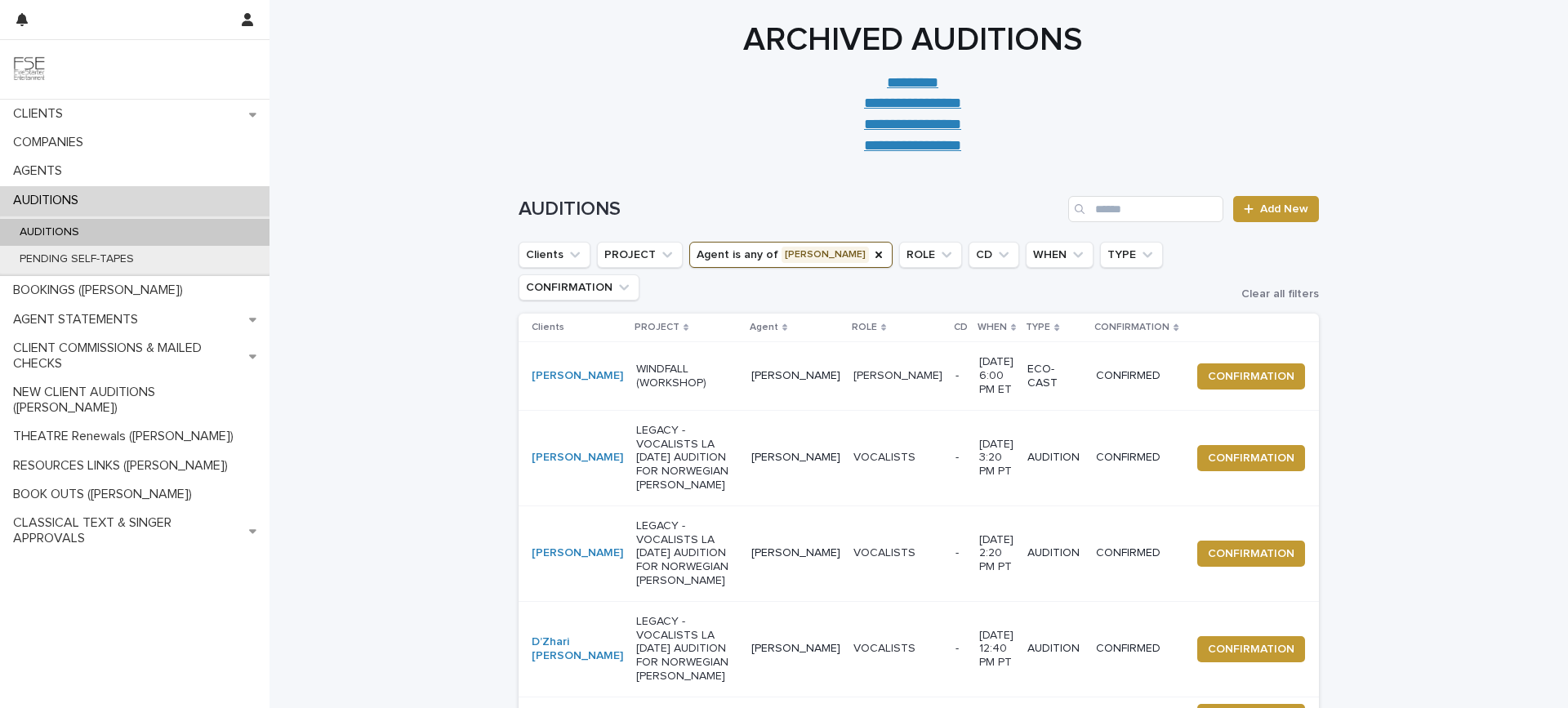
click at [682, 429] on p "LEGACY - VOCALISTS LA [DATE] AUDITION FOR NORWEGIAN [PERSON_NAME]" at bounding box center [687, 458] width 102 height 69
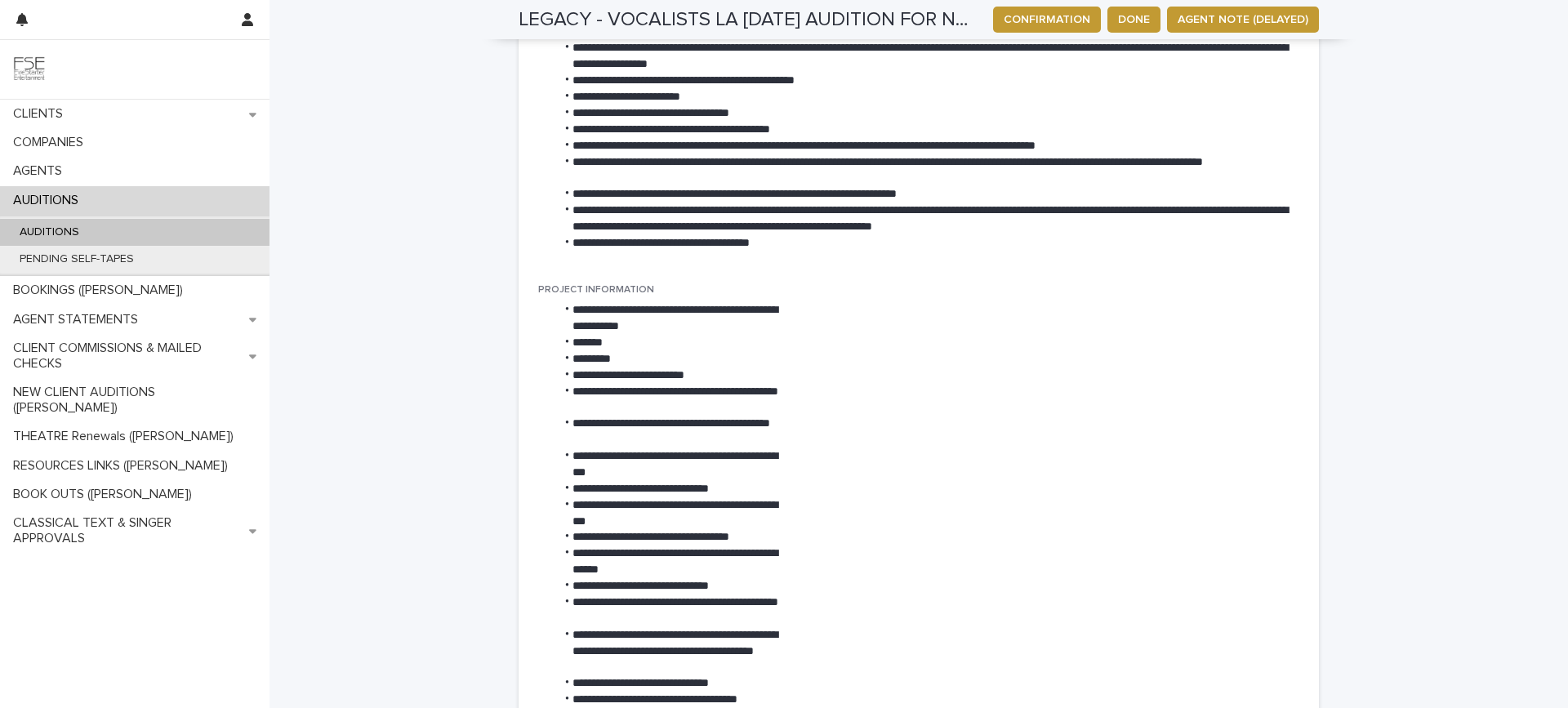
scroll to position [872, 0]
